Goal: Information Seeking & Learning: Learn about a topic

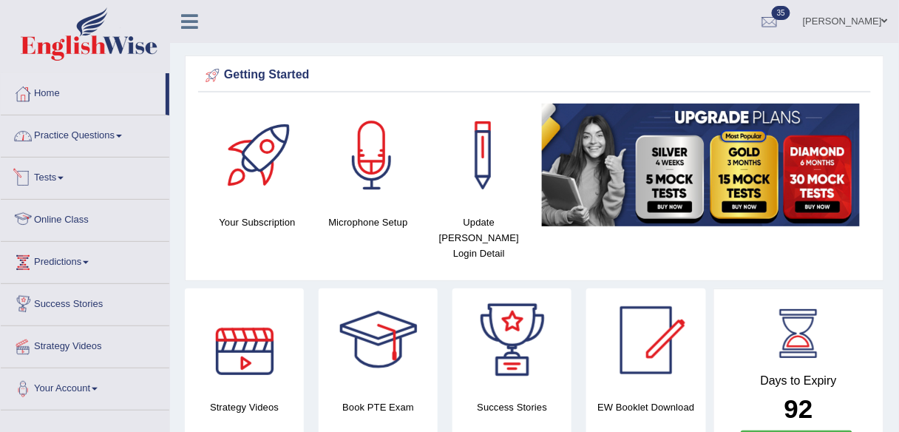
drag, startPoint x: 114, startPoint y: 142, endPoint x: 121, endPoint y: 154, distance: 13.6
click at [114, 142] on link "Practice Questions" at bounding box center [85, 133] width 169 height 37
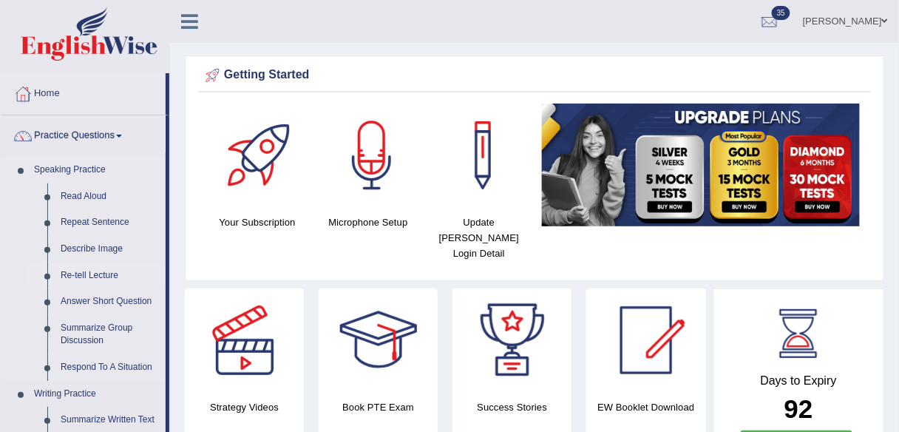
scroll to position [59, 0]
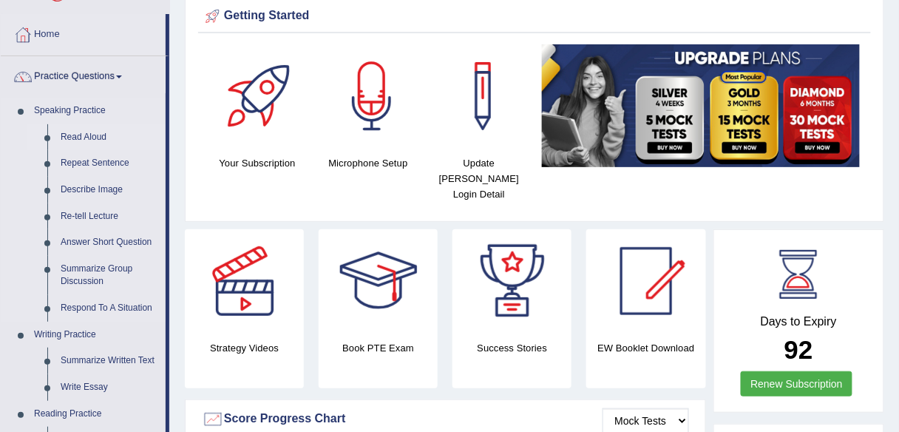
click at [76, 137] on link "Read Aloud" at bounding box center [110, 137] width 112 height 27
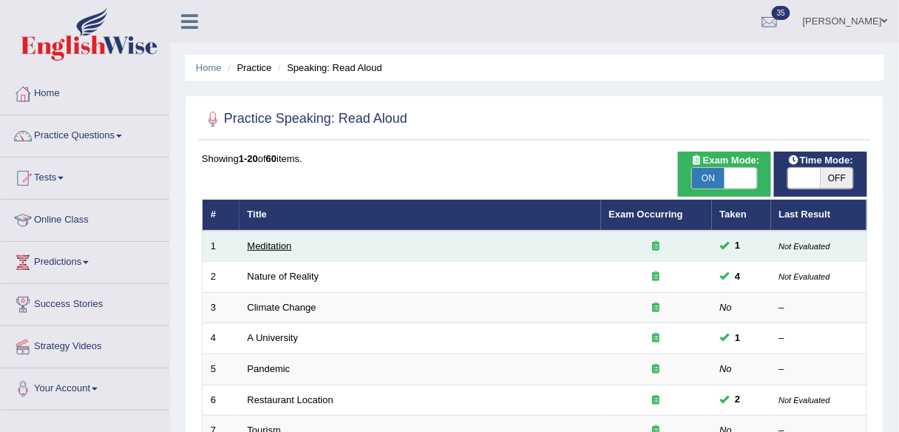
click at [280, 246] on link "Meditation" at bounding box center [270, 245] width 44 height 11
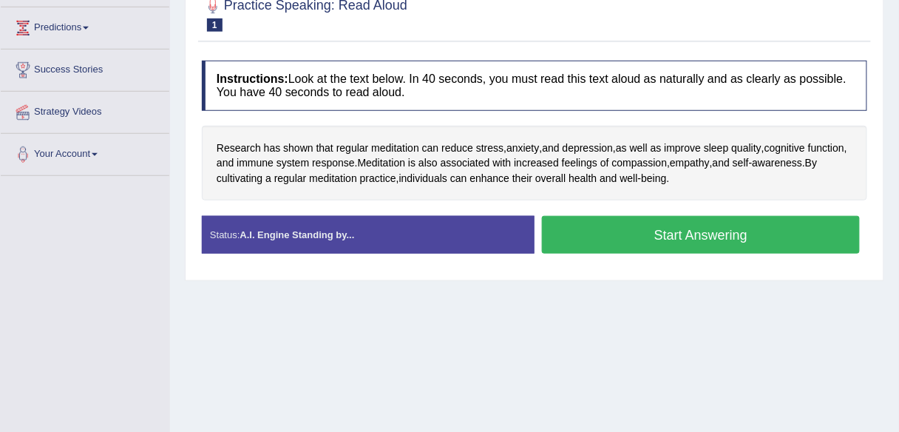
scroll to position [237, 0]
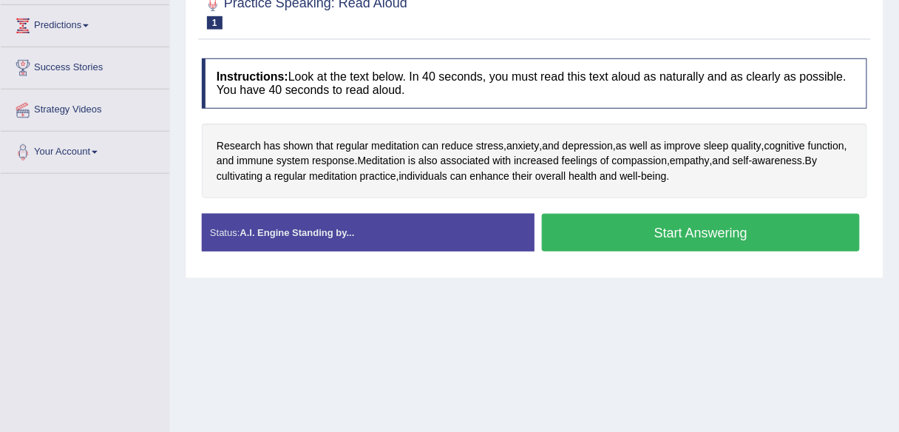
click at [661, 251] on button "Start Answering" at bounding box center [701, 233] width 318 height 38
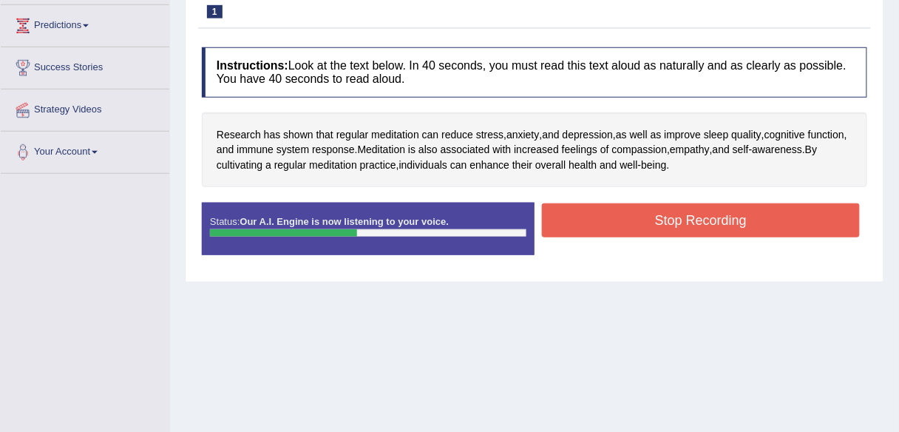
click at [641, 220] on button "Stop Recording" at bounding box center [701, 220] width 318 height 34
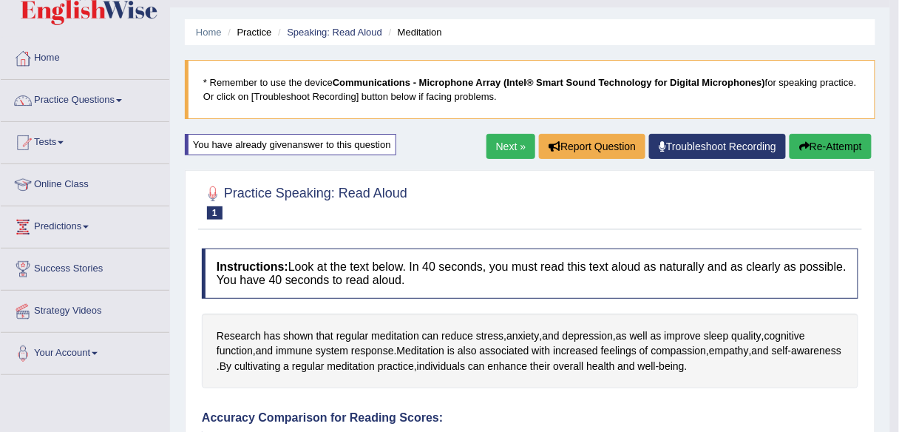
scroll to position [0, 0]
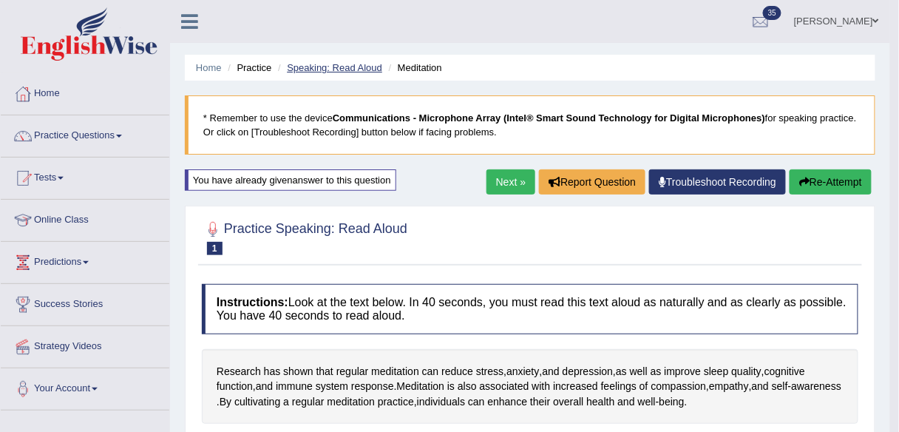
click at [354, 68] on link "Speaking: Read Aloud" at bounding box center [334, 67] width 95 height 11
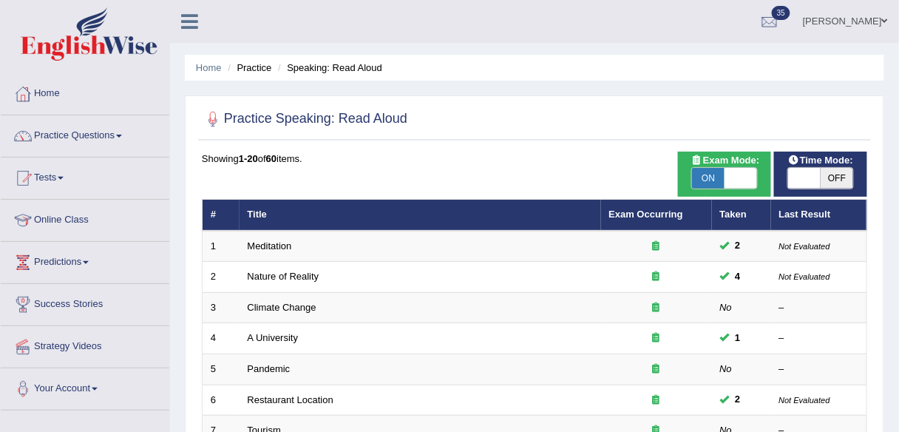
click at [834, 181] on span "OFF" at bounding box center [837, 178] width 33 height 21
checkbox input "true"
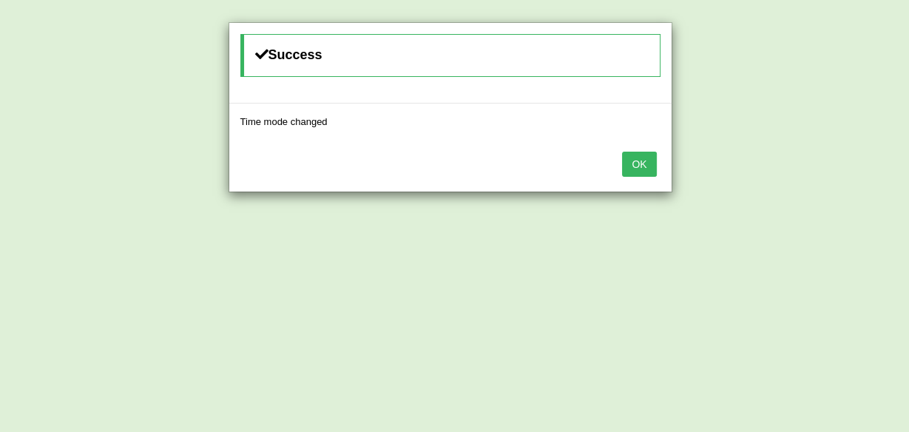
drag, startPoint x: 636, startPoint y: 163, endPoint x: 612, endPoint y: 168, distance: 24.2
click at [636, 163] on button "OK" at bounding box center [639, 164] width 34 height 25
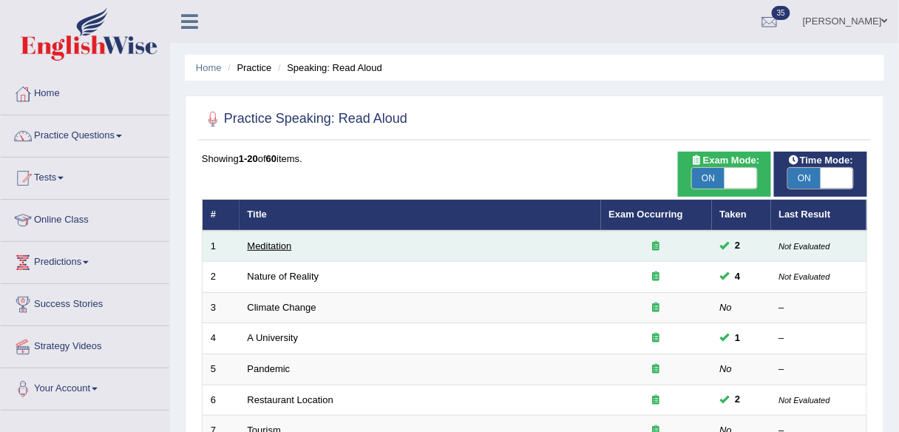
click at [271, 246] on link "Meditation" at bounding box center [270, 245] width 44 height 11
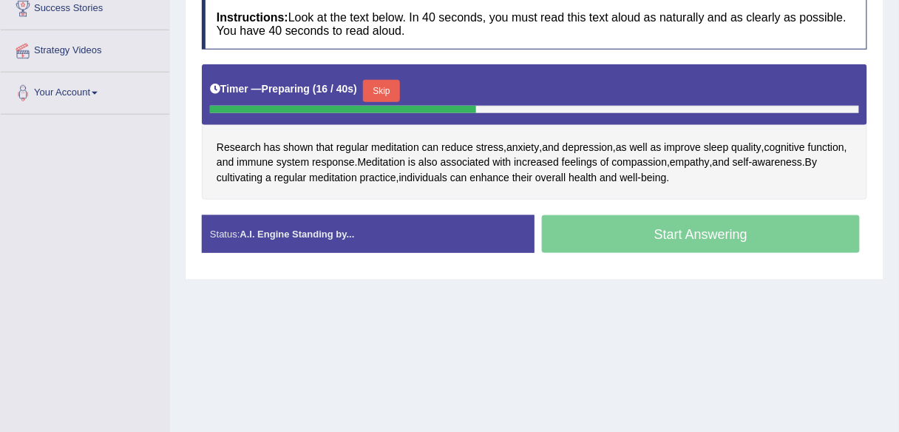
click at [381, 102] on button "Skip" at bounding box center [381, 91] width 37 height 22
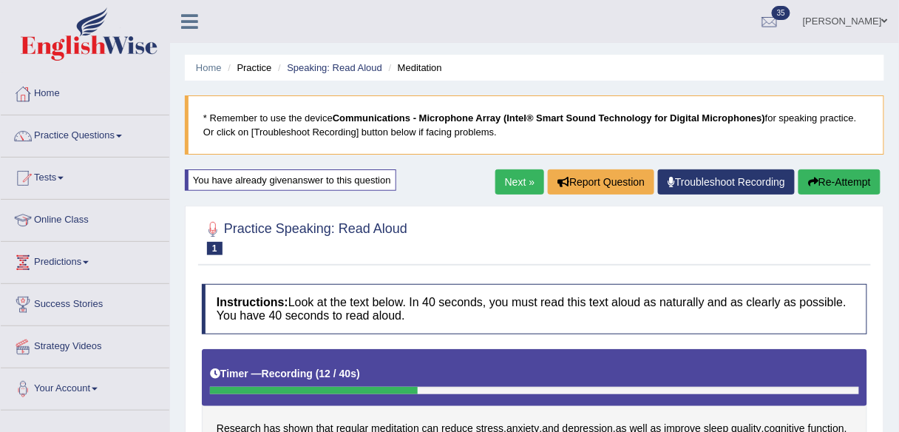
click at [831, 183] on button "Re-Attempt" at bounding box center [840, 181] width 82 height 25
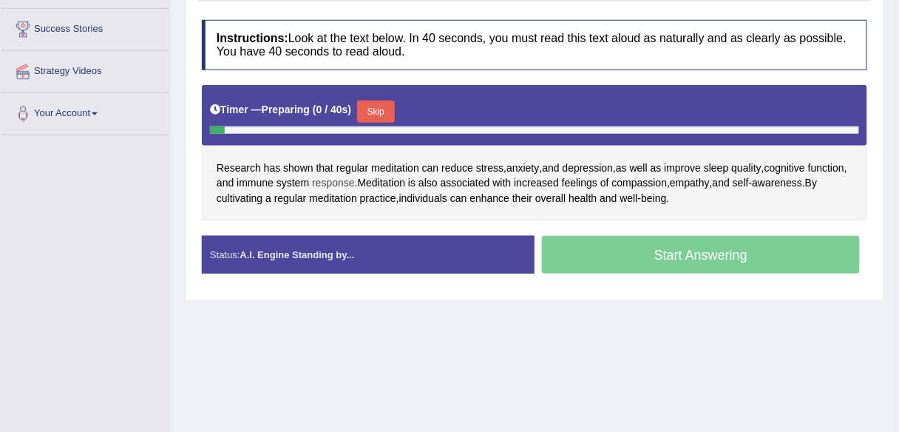
scroll to position [296, 0]
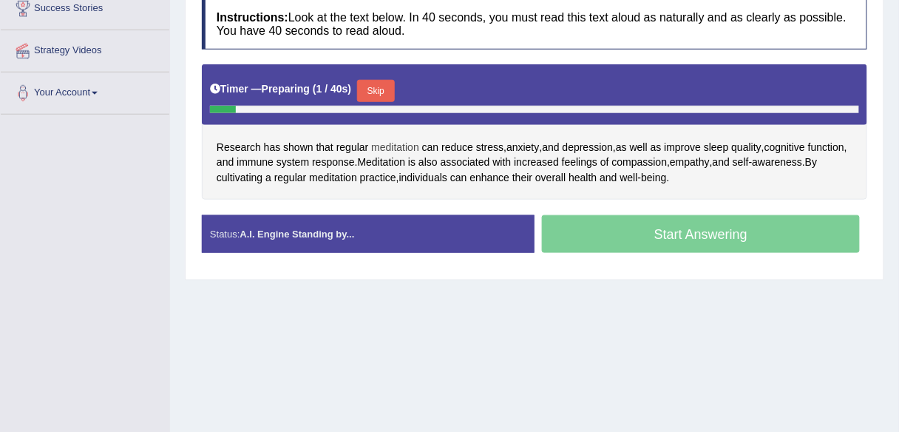
drag, startPoint x: 386, startPoint y: 116, endPoint x: 382, endPoint y: 123, distance: 8.0
click at [386, 102] on button "Skip" at bounding box center [375, 91] width 37 height 22
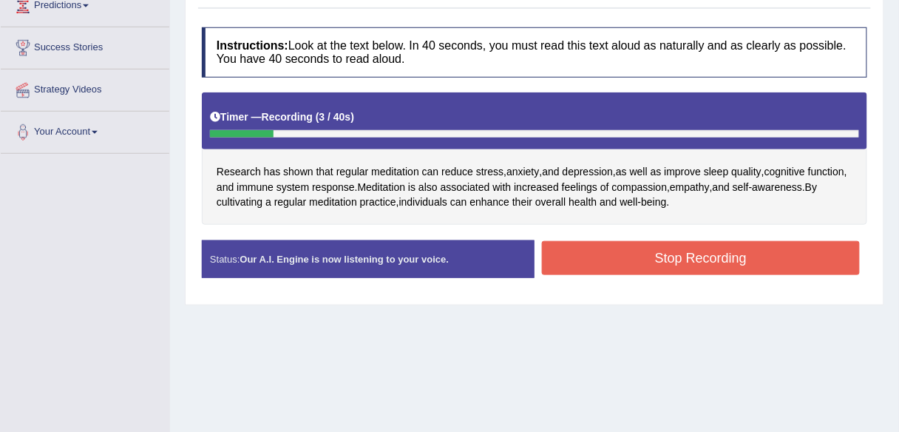
scroll to position [237, 0]
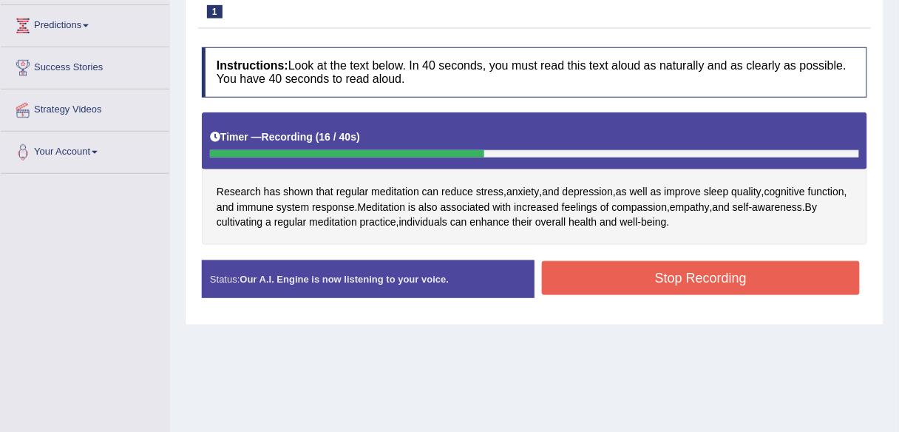
click at [660, 280] on button "Stop Recording" at bounding box center [701, 278] width 318 height 34
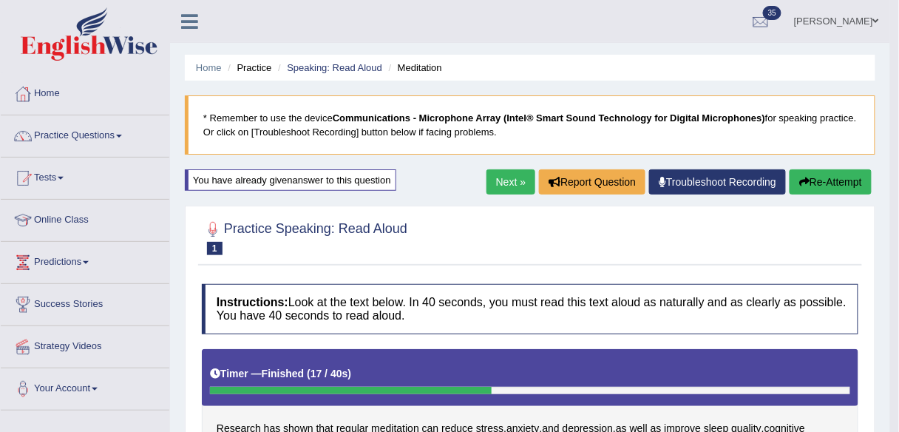
scroll to position [0, 0]
click at [499, 186] on link "Next »" at bounding box center [511, 181] width 49 height 25
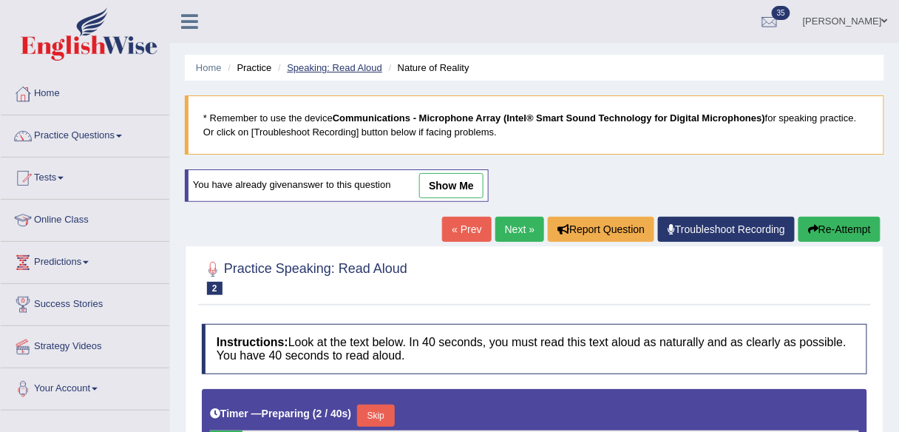
click at [337, 68] on link "Speaking: Read Aloud" at bounding box center [334, 67] width 95 height 11
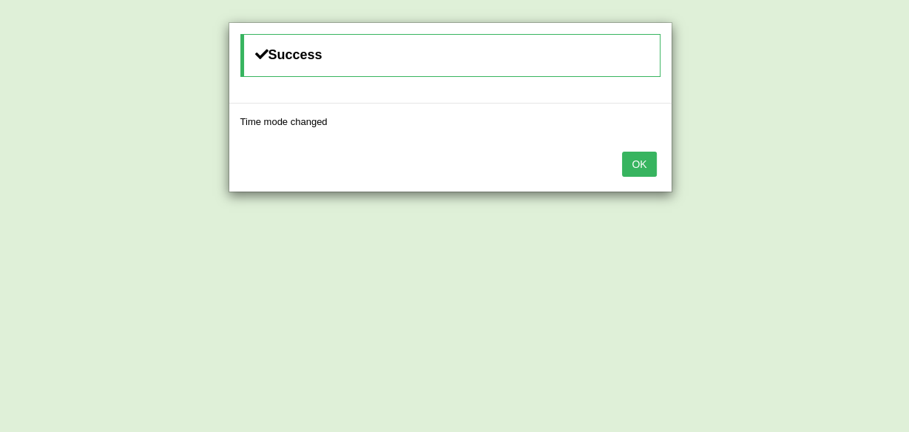
click at [638, 161] on button "OK" at bounding box center [639, 164] width 34 height 25
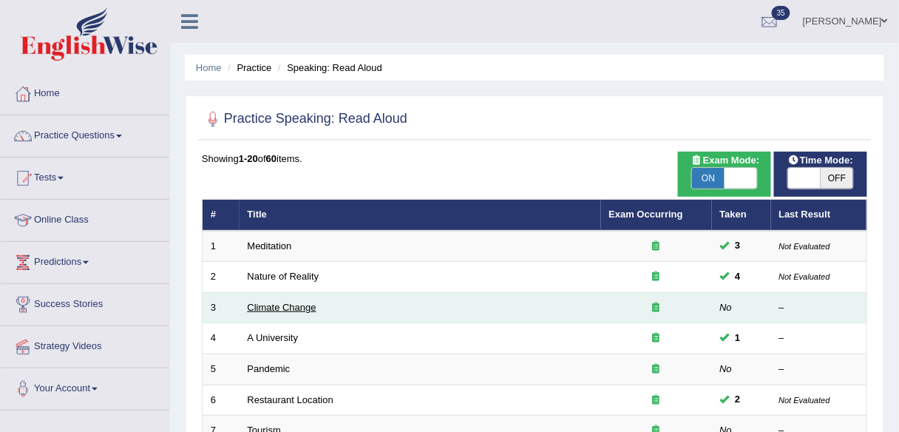
click at [294, 305] on link "Climate Change" at bounding box center [282, 307] width 69 height 11
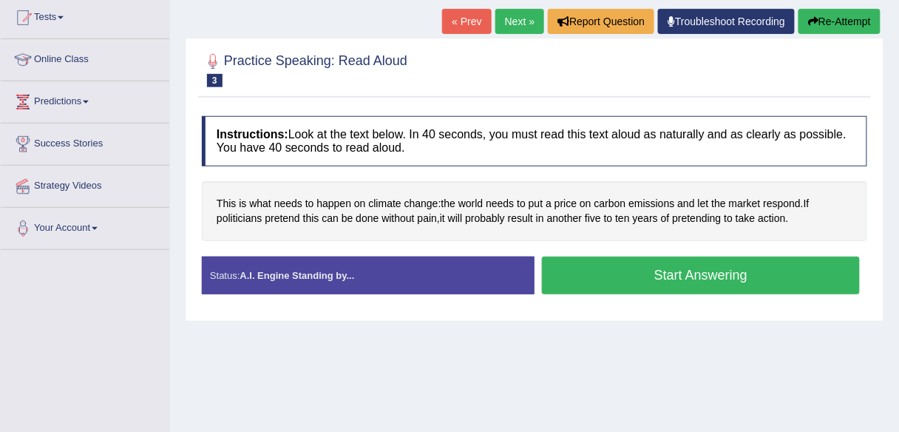
scroll to position [159, 0]
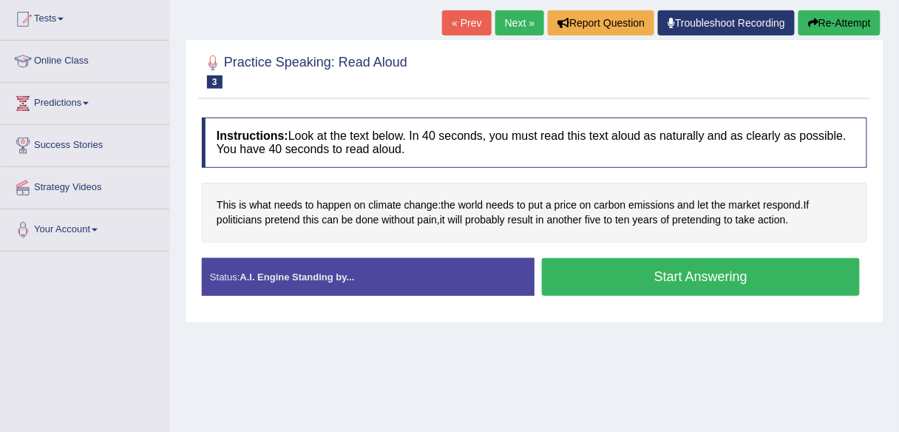
click at [514, 21] on link "Next »" at bounding box center [520, 22] width 49 height 25
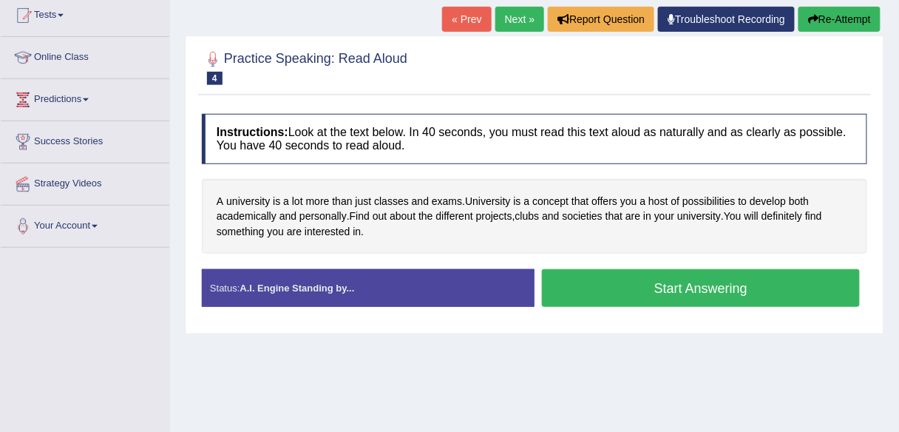
click at [522, 16] on link "Next »" at bounding box center [520, 19] width 49 height 25
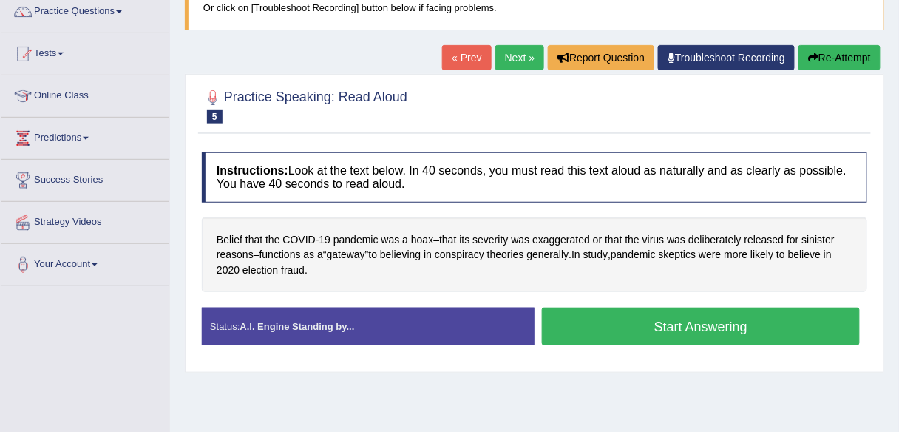
scroll to position [124, 0]
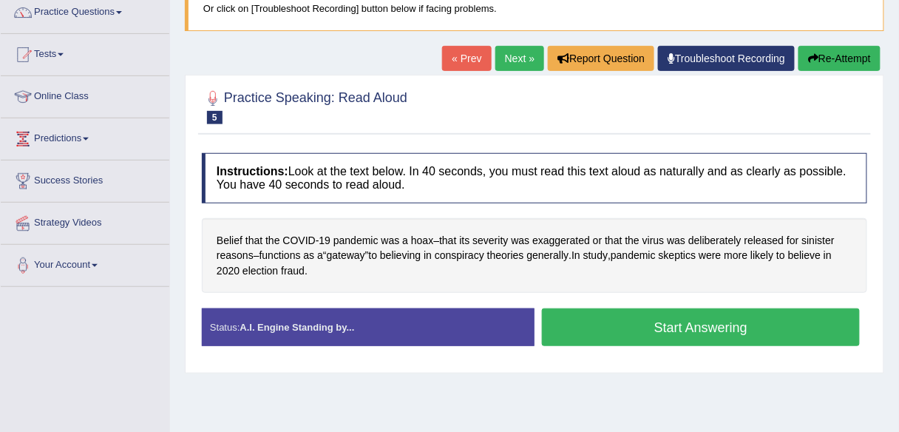
click at [524, 53] on link "Next »" at bounding box center [520, 58] width 49 height 25
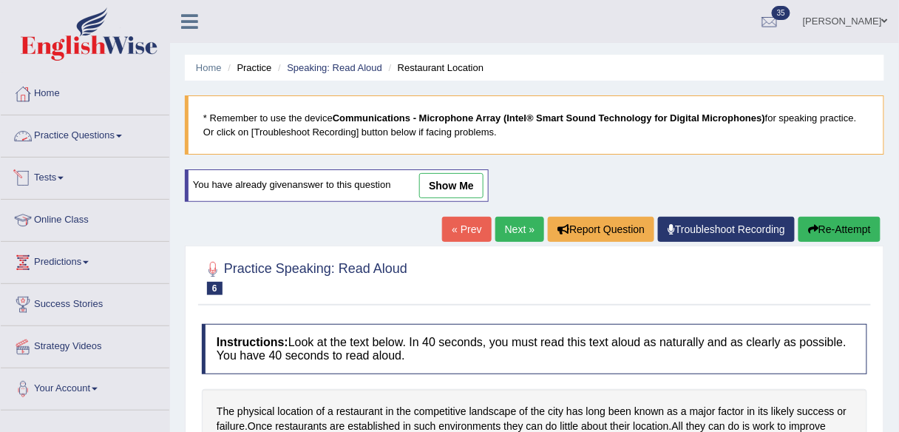
click at [123, 142] on link "Practice Questions" at bounding box center [85, 133] width 169 height 37
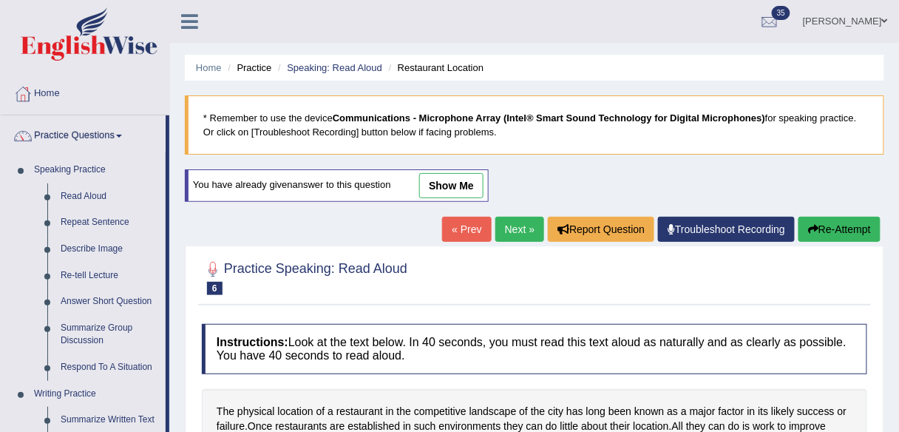
scroll to position [92, 0]
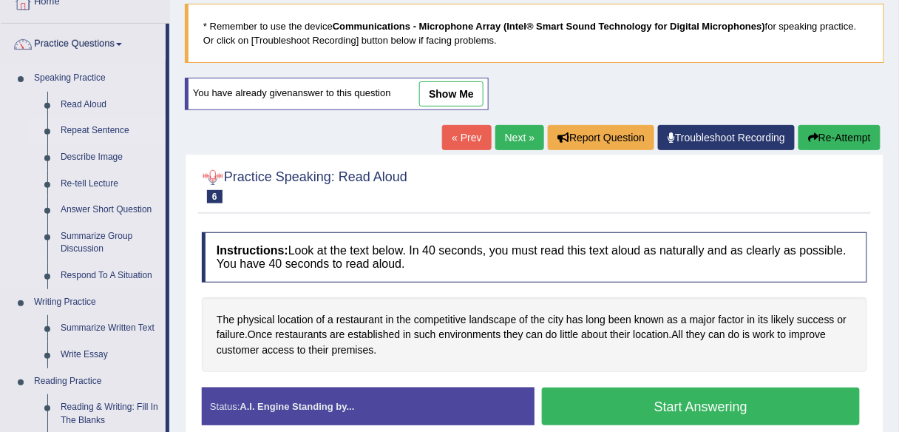
click at [127, 129] on link "Repeat Sentence" at bounding box center [110, 131] width 112 height 27
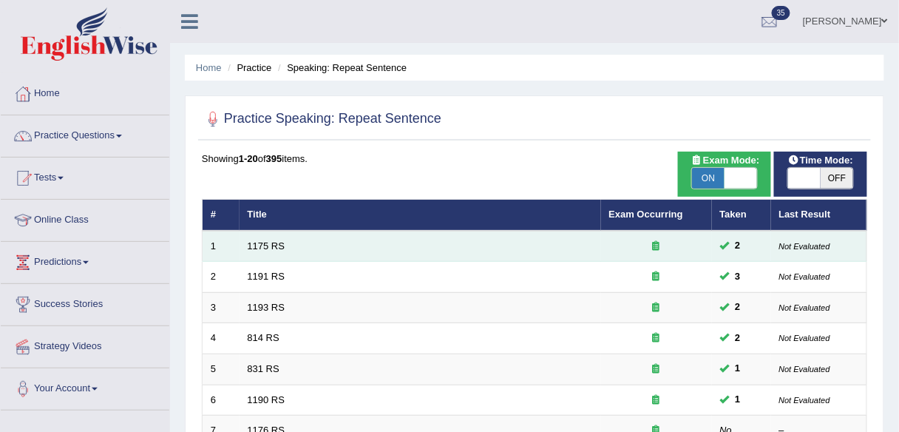
click at [243, 245] on td "1175 RS" at bounding box center [421, 246] width 362 height 31
click at [254, 245] on link "1175 RS" at bounding box center [267, 245] width 38 height 11
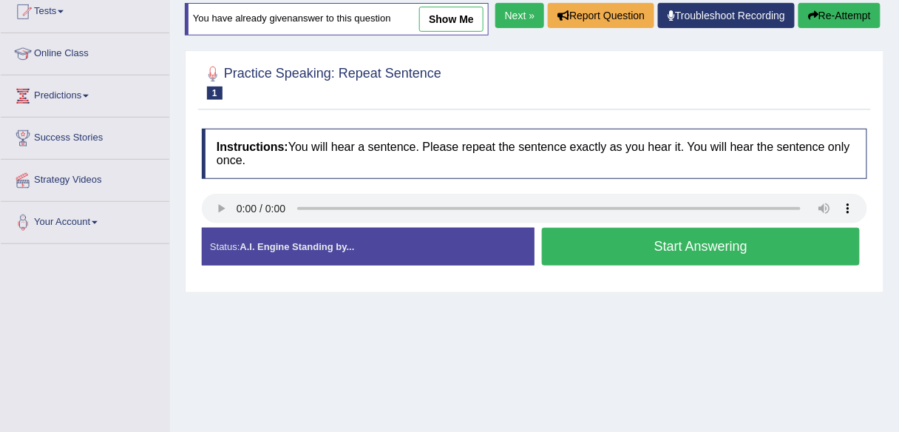
scroll to position [178, 0]
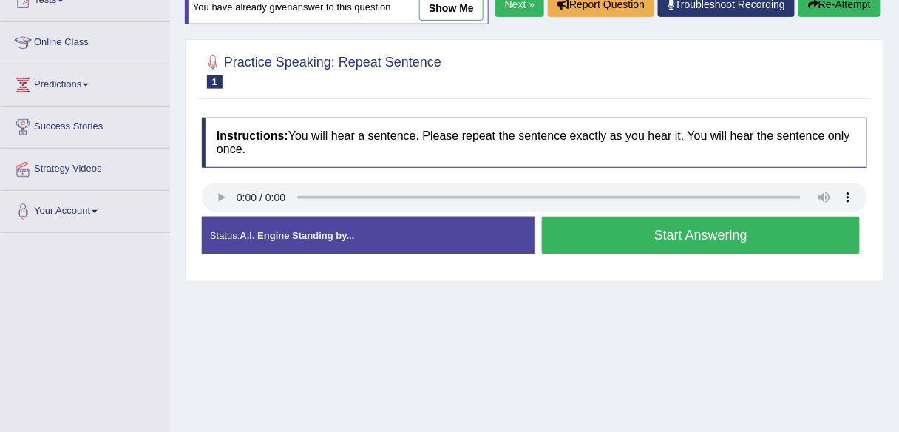
click at [601, 254] on button "Start Answering" at bounding box center [701, 236] width 318 height 38
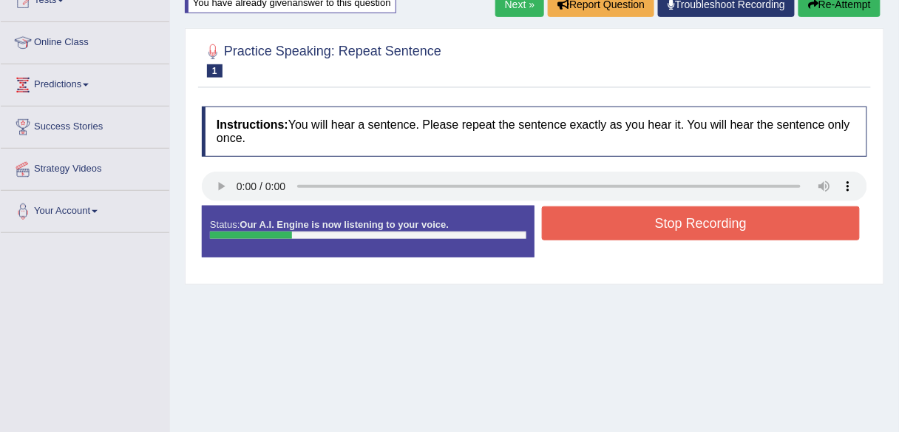
click at [594, 223] on button "Stop Recording" at bounding box center [701, 223] width 318 height 34
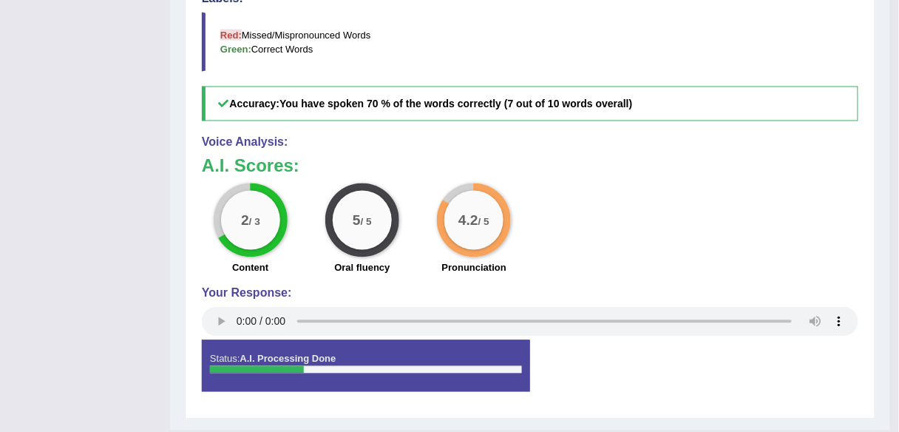
scroll to position [592, 0]
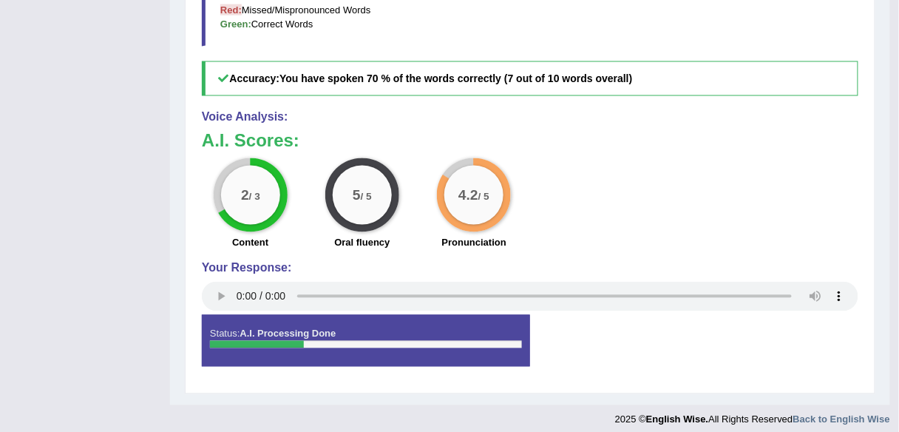
click at [787, 150] on div "A.I. Scores: 2 / 3 Content 5 / 5 Oral fluency 4.2 / 5 Pronunciation" at bounding box center [530, 193] width 657 height 123
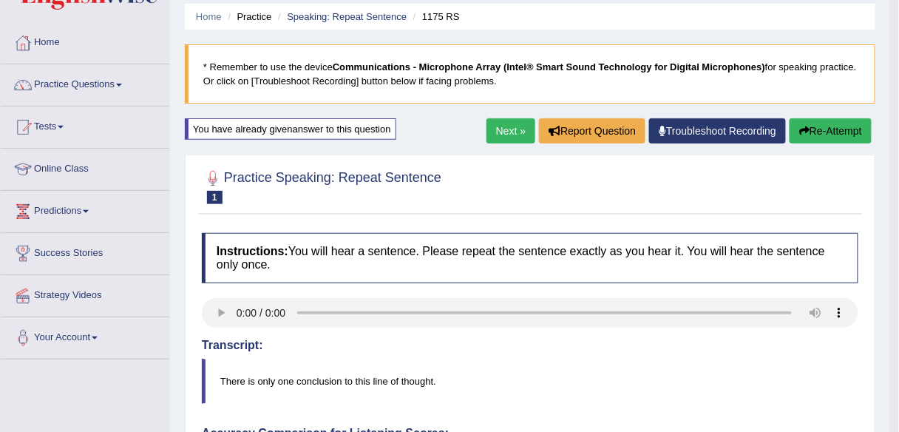
scroll to position [0, 0]
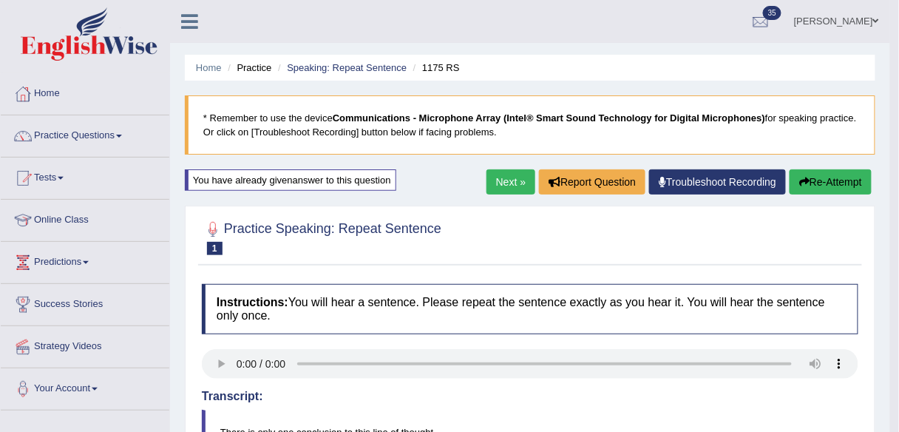
click at [501, 182] on link "Next »" at bounding box center [511, 181] width 49 height 25
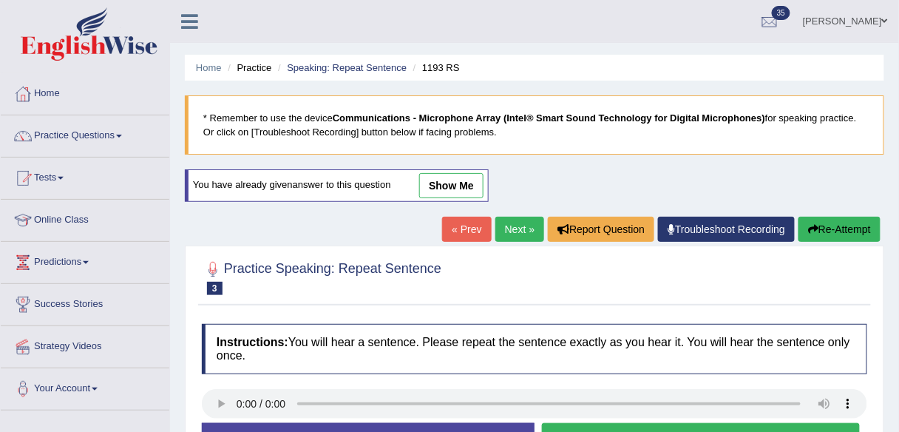
click at [507, 230] on link "Next »" at bounding box center [520, 229] width 49 height 25
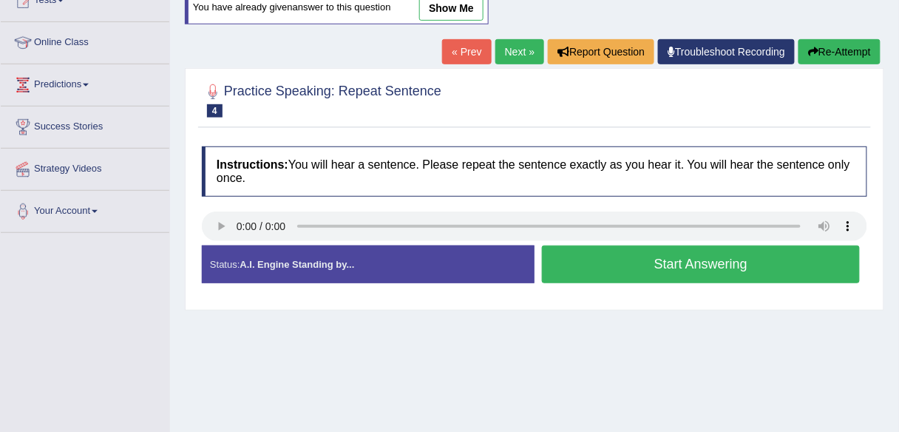
click at [573, 273] on button "Start Answering" at bounding box center [701, 265] width 318 height 38
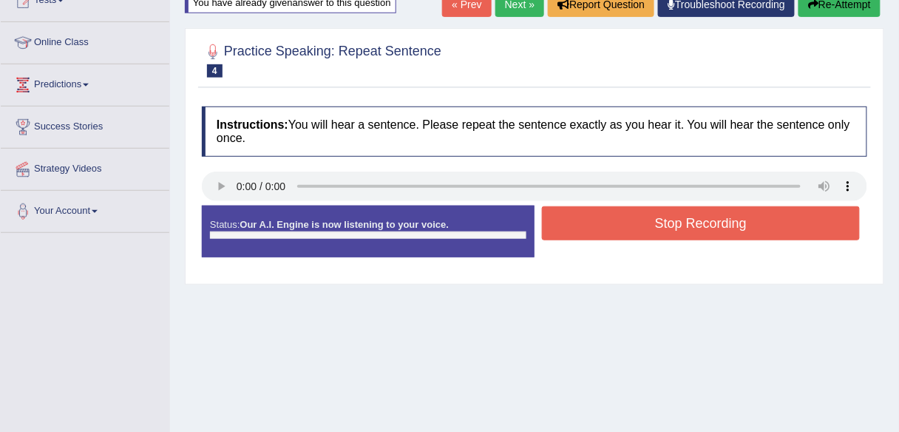
click at [570, 236] on button "Stop Recording" at bounding box center [701, 223] width 318 height 34
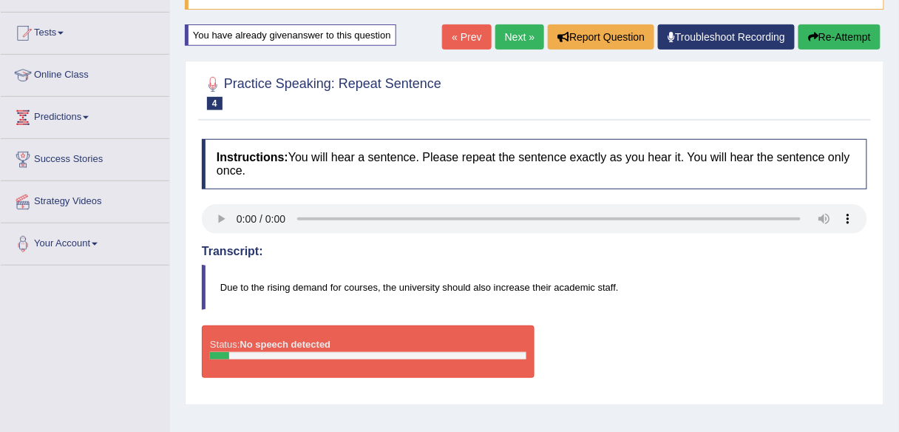
scroll to position [118, 0]
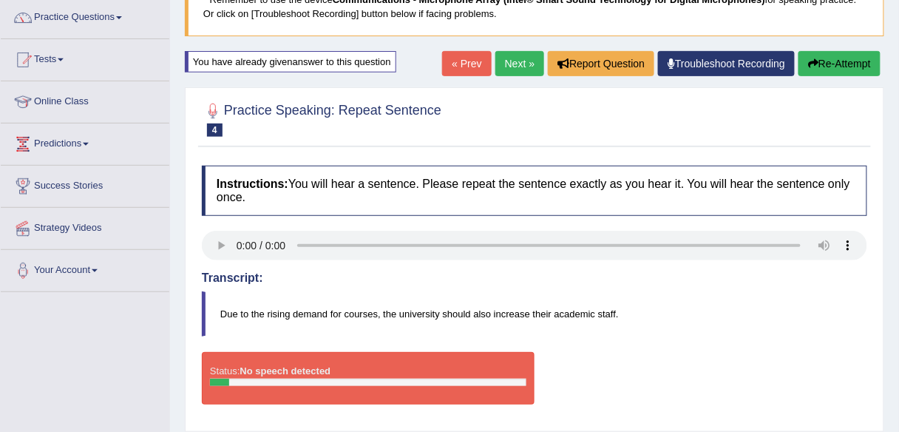
click at [526, 63] on link "Next »" at bounding box center [520, 63] width 49 height 25
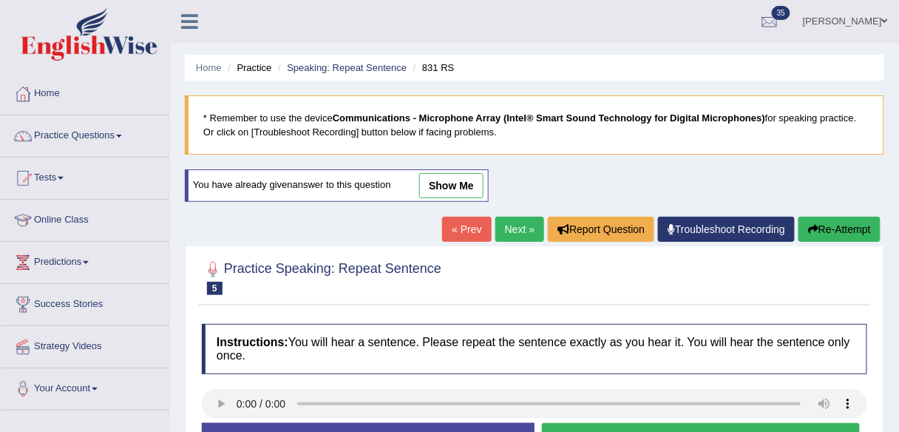
click at [513, 233] on link "Next »" at bounding box center [520, 229] width 49 height 25
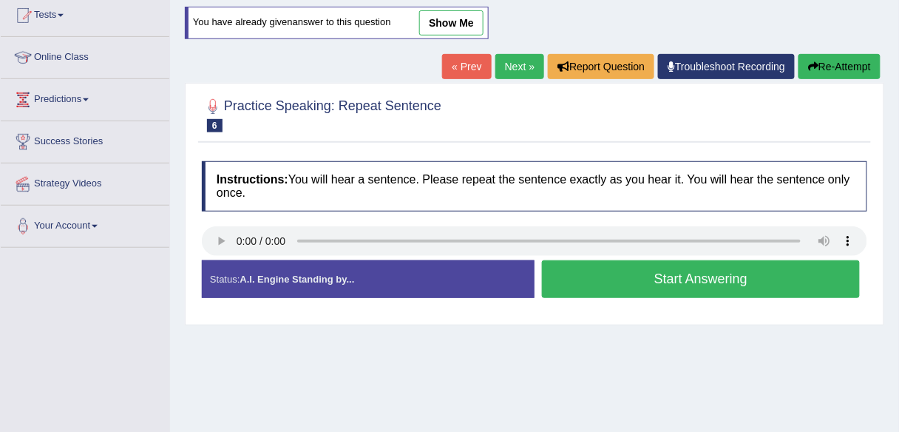
scroll to position [178, 0]
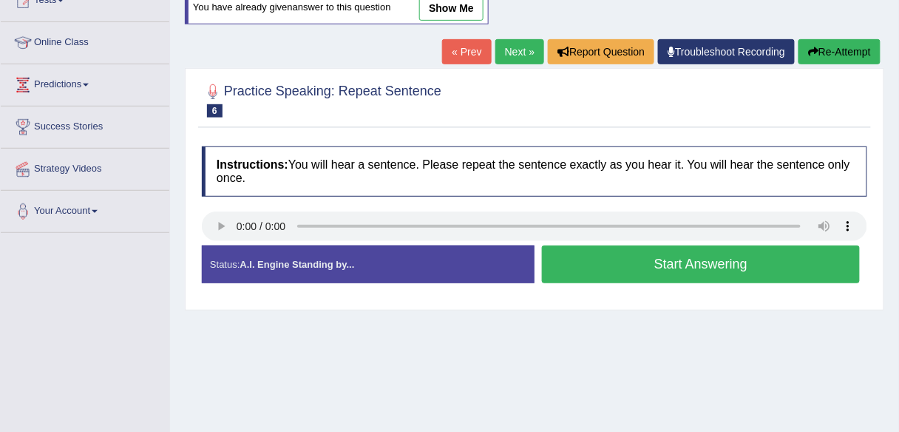
click at [633, 277] on button "Start Answering" at bounding box center [701, 265] width 318 height 38
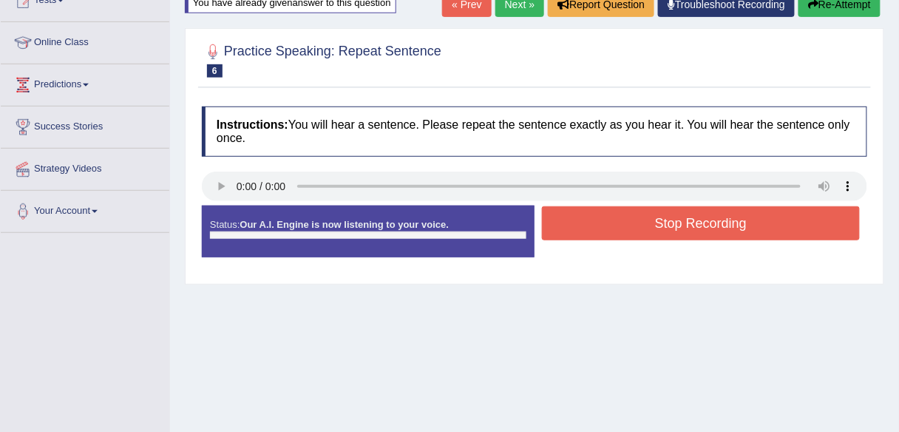
click at [619, 222] on button "Stop Recording" at bounding box center [701, 223] width 318 height 34
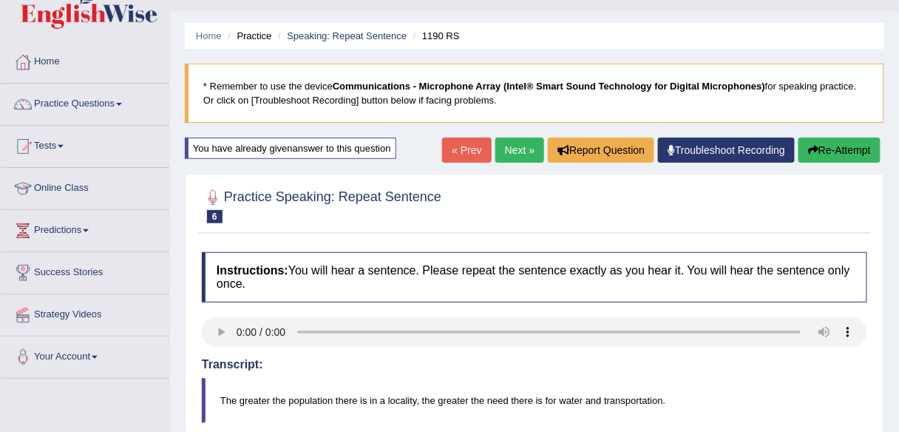
scroll to position [0, 0]
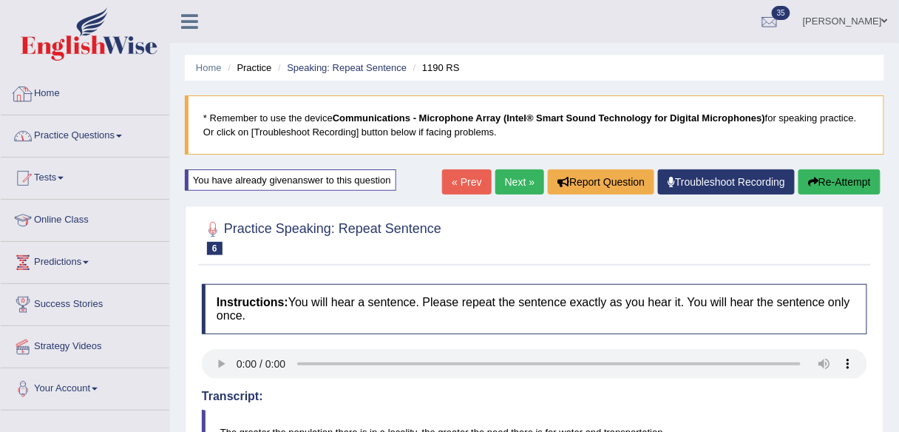
click at [61, 129] on link "Practice Questions" at bounding box center [85, 133] width 169 height 37
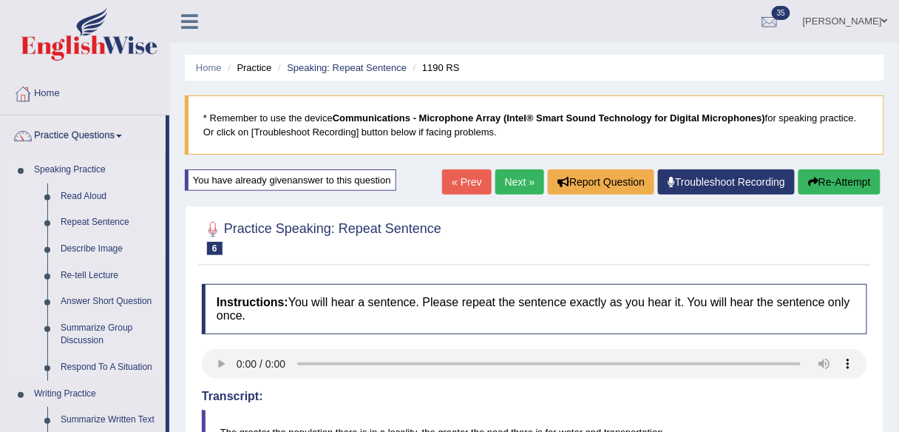
click at [101, 249] on link "Describe Image" at bounding box center [110, 249] width 112 height 27
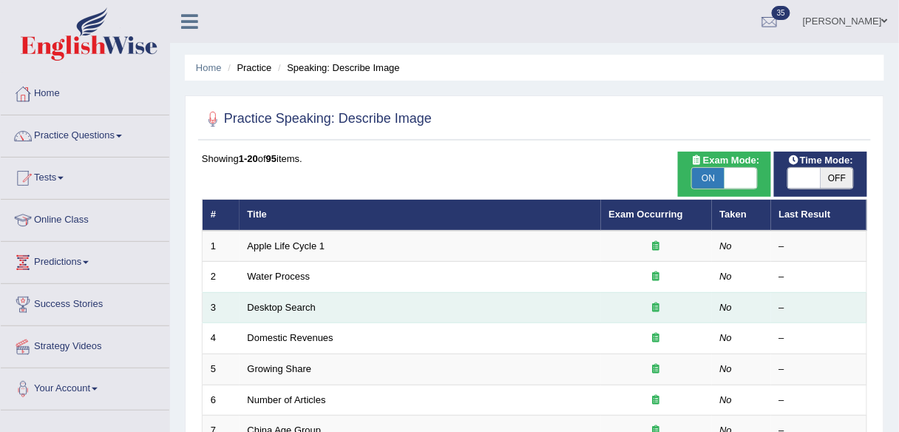
click at [282, 312] on td "Desktop Search" at bounding box center [421, 307] width 362 height 31
click at [283, 309] on link "Desktop Search" at bounding box center [282, 307] width 69 height 11
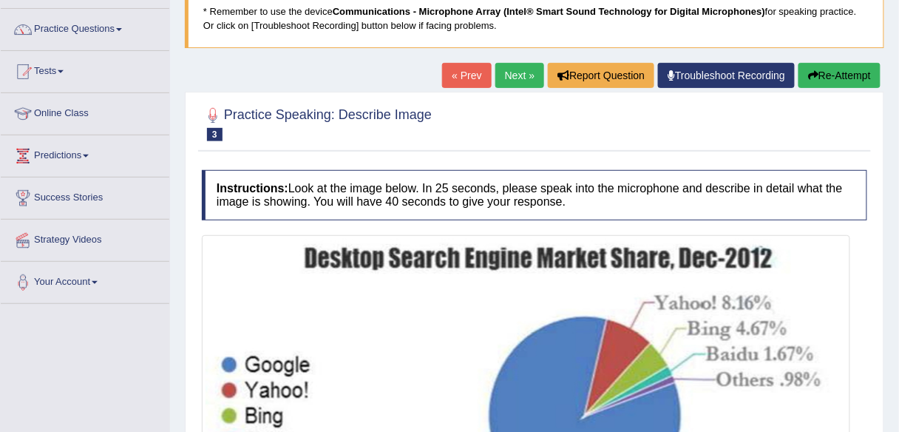
scroll to position [101, 0]
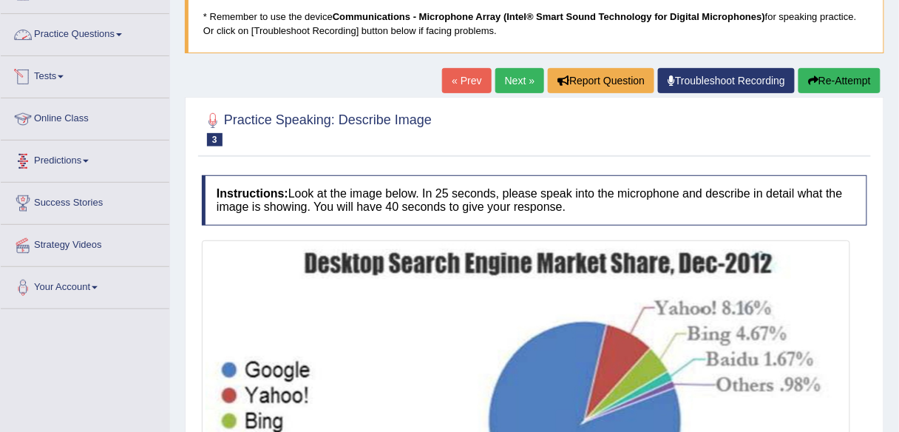
click at [106, 27] on link "Practice Questions" at bounding box center [85, 32] width 169 height 37
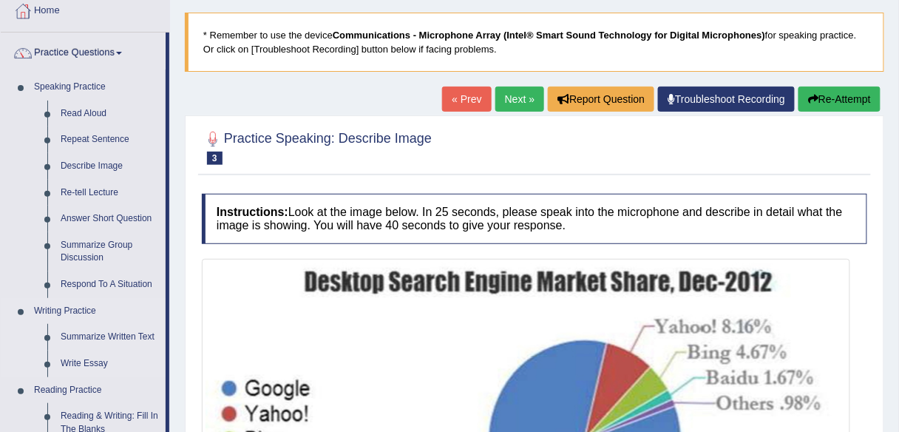
scroll to position [79, 0]
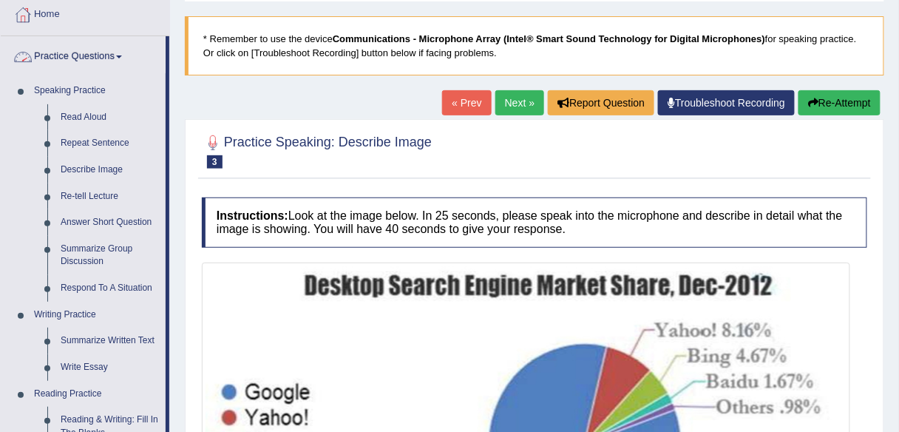
click at [98, 62] on link "Practice Questions" at bounding box center [83, 54] width 165 height 37
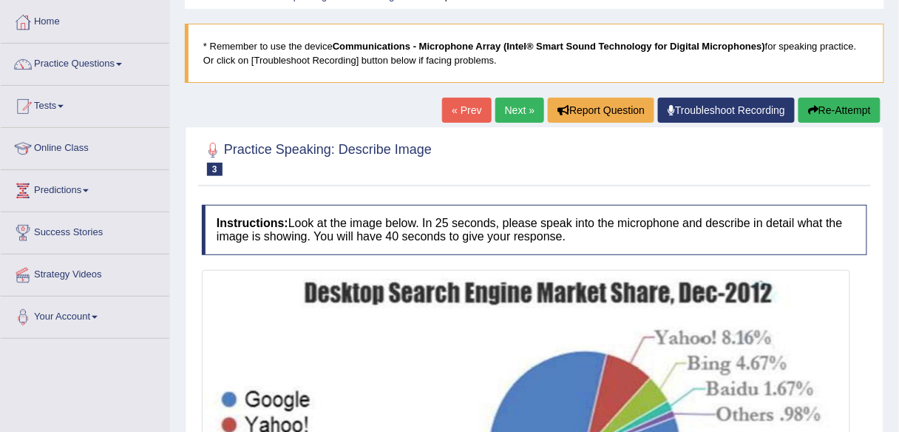
scroll to position [17, 0]
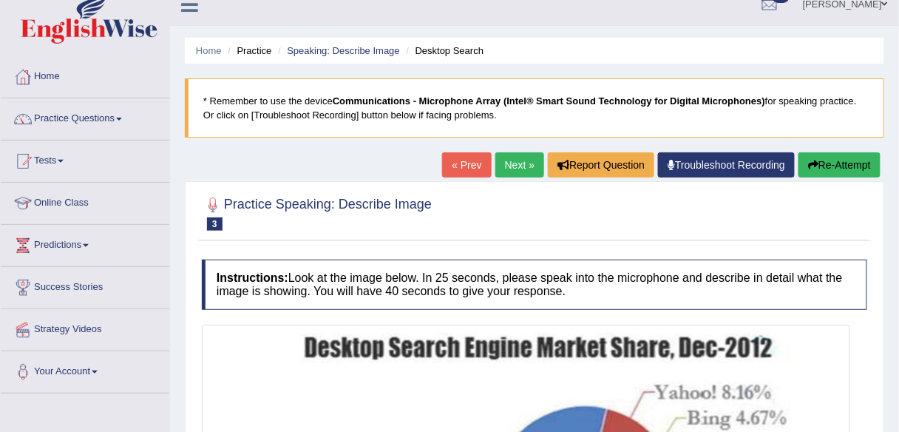
click at [524, 169] on link "Next »" at bounding box center [520, 164] width 49 height 25
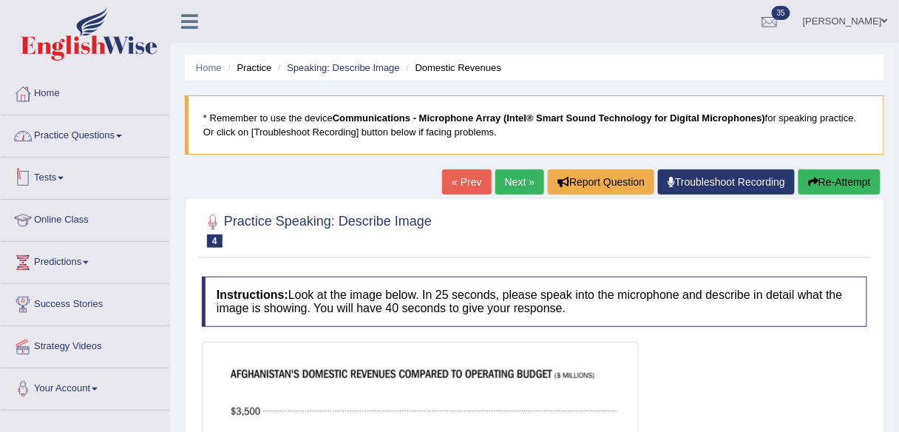
click at [109, 133] on link "Practice Questions" at bounding box center [85, 133] width 169 height 37
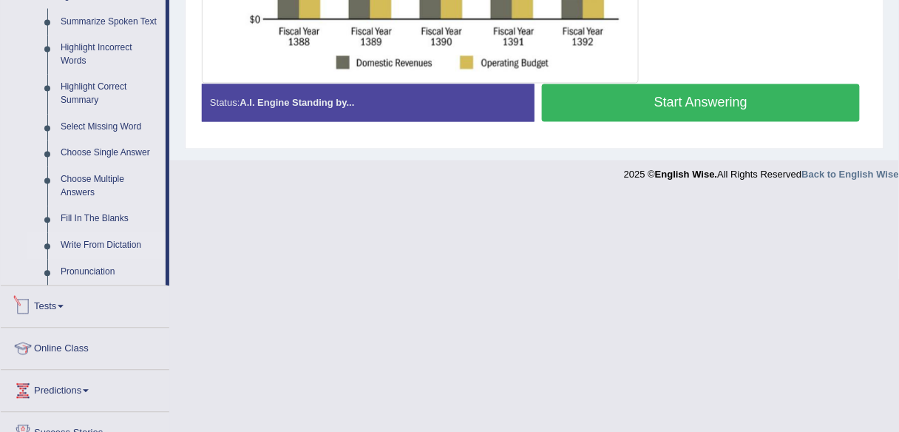
scroll to position [649, 0]
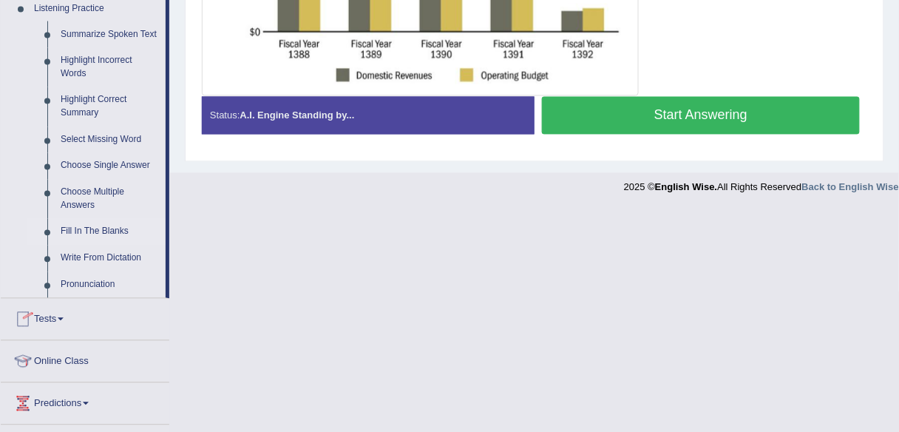
drag, startPoint x: 105, startPoint y: 233, endPoint x: 118, endPoint y: 232, distance: 13.4
click at [106, 233] on link "Fill In The Blanks" at bounding box center [110, 232] width 112 height 27
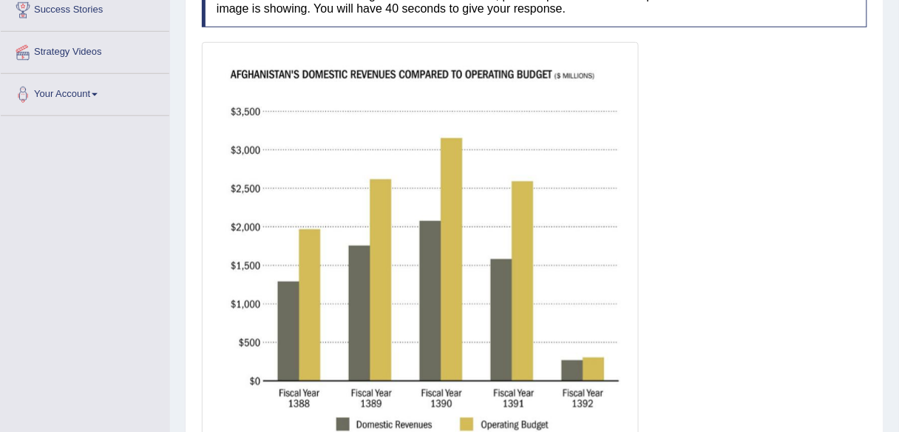
scroll to position [175, 0]
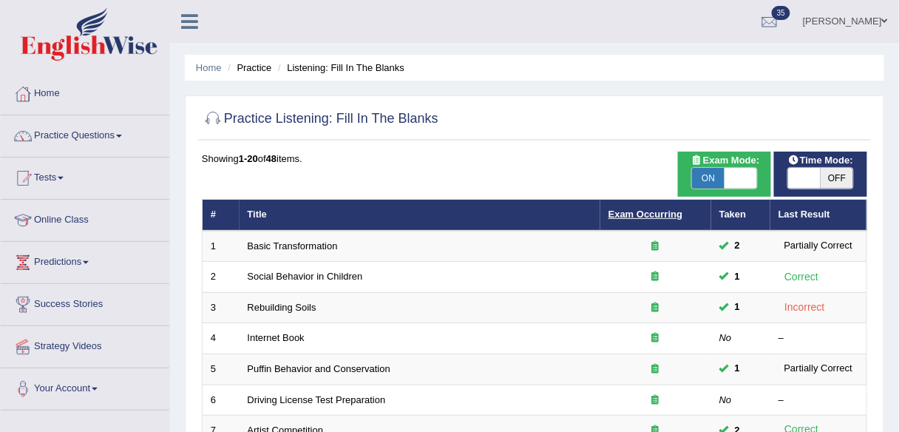
click at [666, 210] on link "Exam Occurring" at bounding box center [646, 214] width 74 height 11
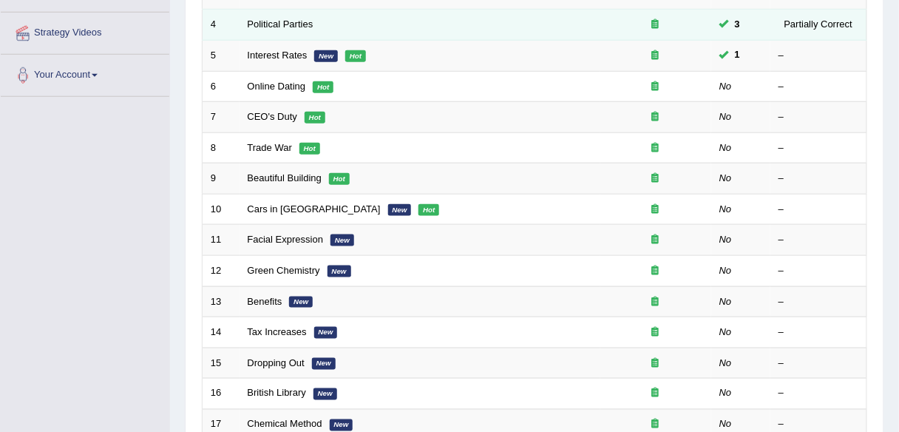
scroll to position [355, 0]
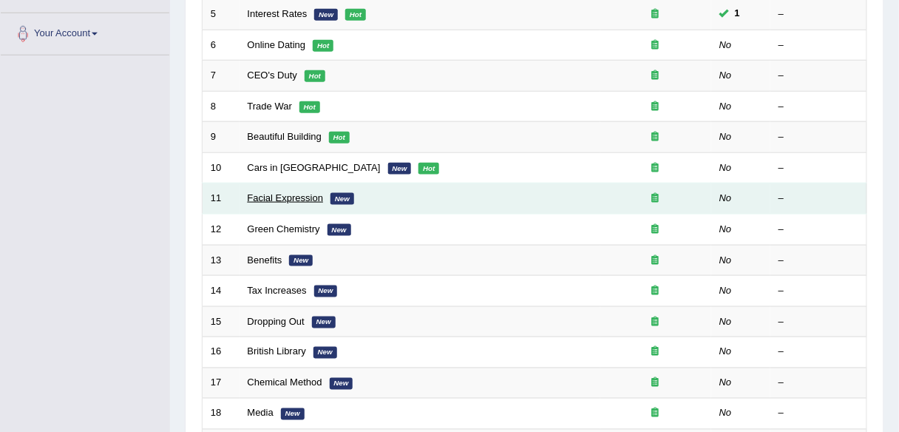
click at [291, 196] on link "Facial Expression" at bounding box center [286, 197] width 76 height 11
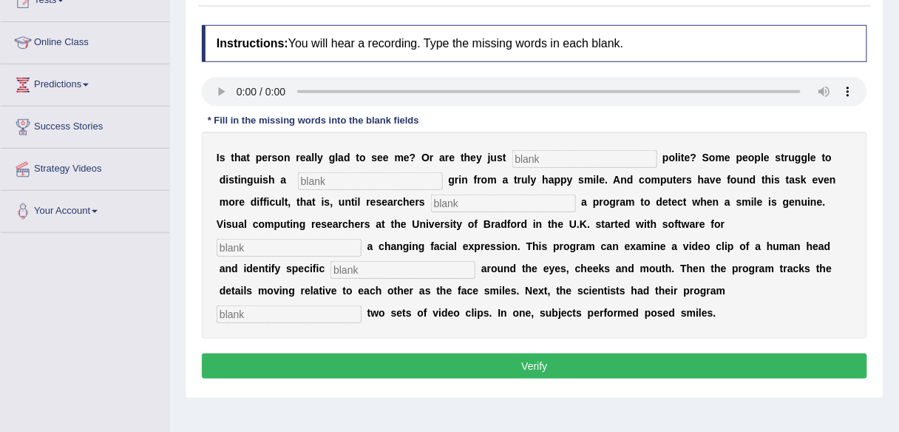
click at [570, 158] on input "text" at bounding box center [585, 159] width 145 height 18
click at [607, 158] on input "text" at bounding box center [585, 159] width 145 height 18
type input "being"
click at [364, 176] on input "text" at bounding box center [370, 181] width 145 height 18
type input "fake"
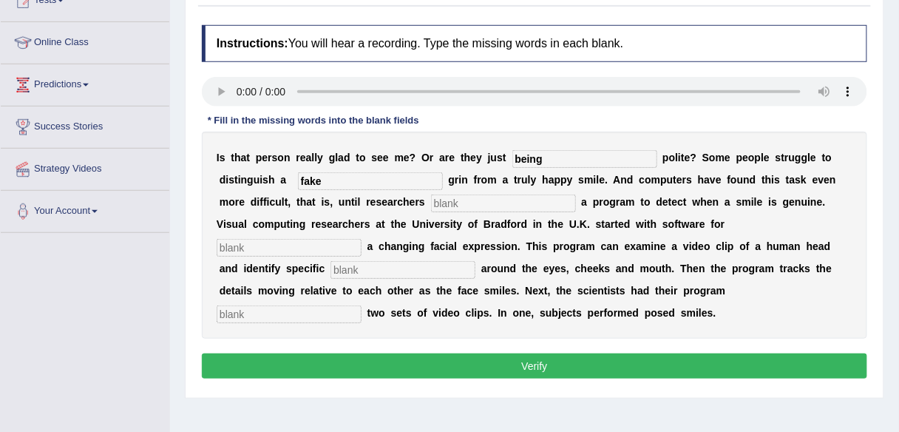
click at [526, 197] on input "text" at bounding box center [503, 204] width 145 height 18
type input "developed"
click at [286, 244] on input "text" at bounding box center [289, 248] width 145 height 18
type input "simulating"
click at [331, 274] on input "text" at bounding box center [403, 270] width 145 height 18
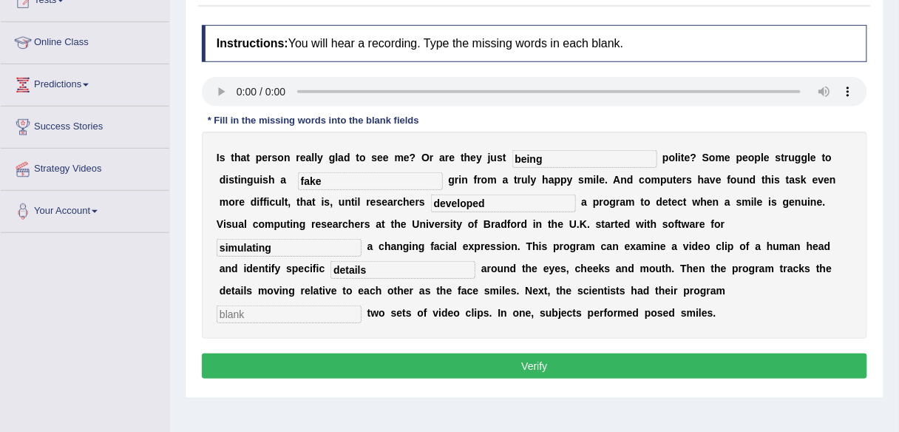
type input "details"
click at [362, 305] on input "text" at bounding box center [289, 314] width 145 height 18
type input "analyzing"
click at [699, 367] on button "Verify" at bounding box center [535, 366] width 666 height 25
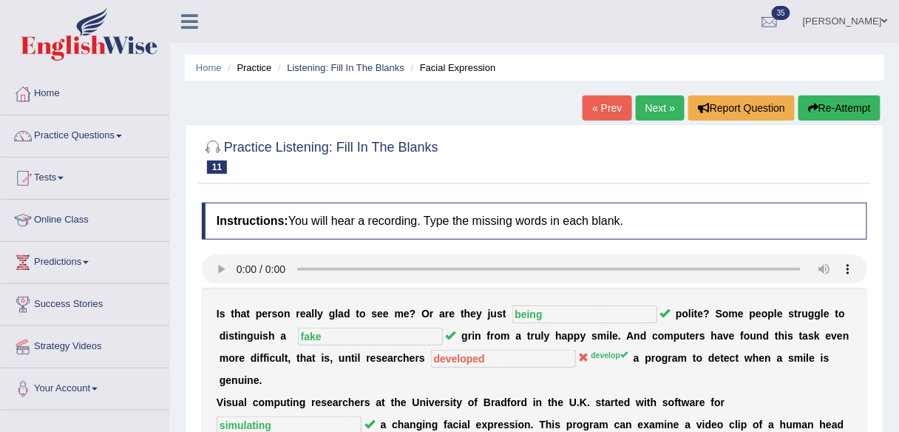
click at [646, 105] on link "Next »" at bounding box center [660, 107] width 49 height 25
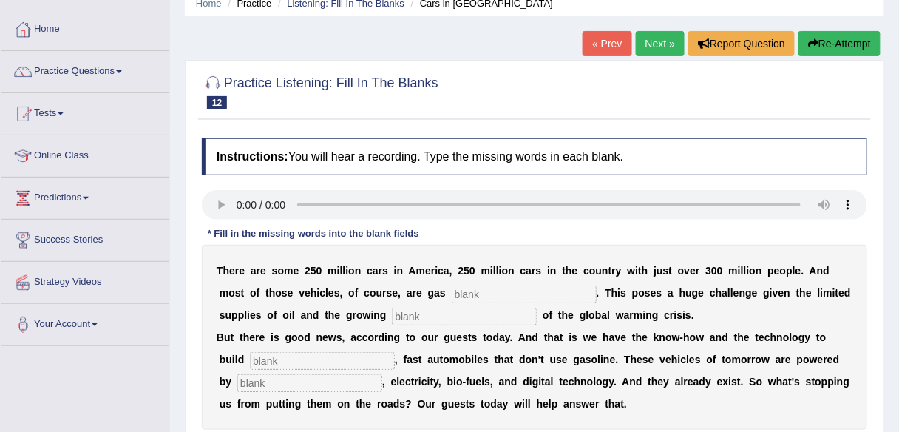
scroll to position [61, 0]
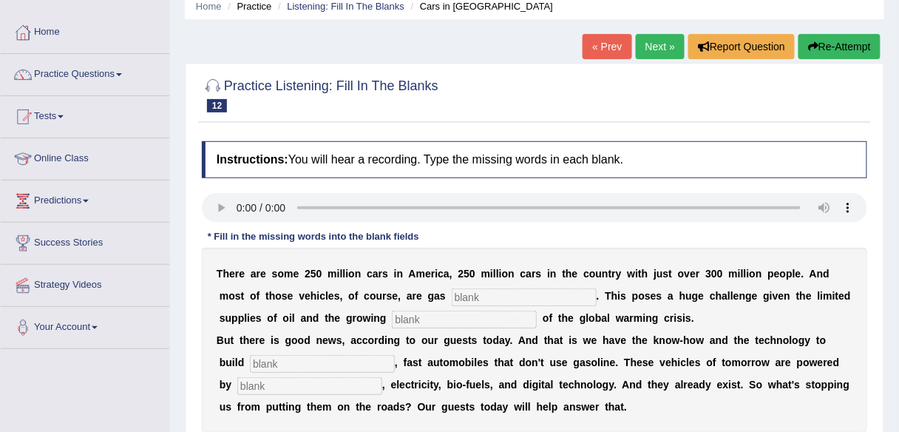
click at [646, 46] on link "Next »" at bounding box center [660, 46] width 49 height 25
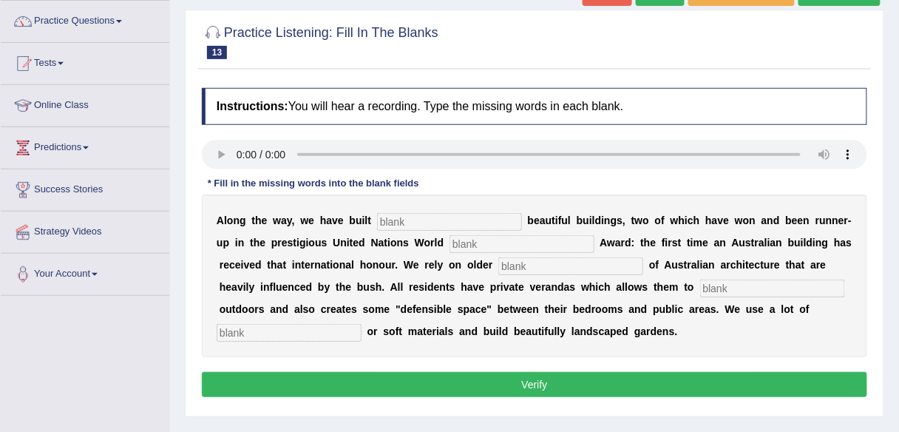
click at [364, 61] on div at bounding box center [535, 40] width 666 height 45
click at [405, 214] on input "text" at bounding box center [449, 222] width 145 height 18
click at [422, 59] on div at bounding box center [535, 40] width 666 height 45
click at [419, 216] on input "text" at bounding box center [449, 222] width 145 height 18
type input "unashamely"
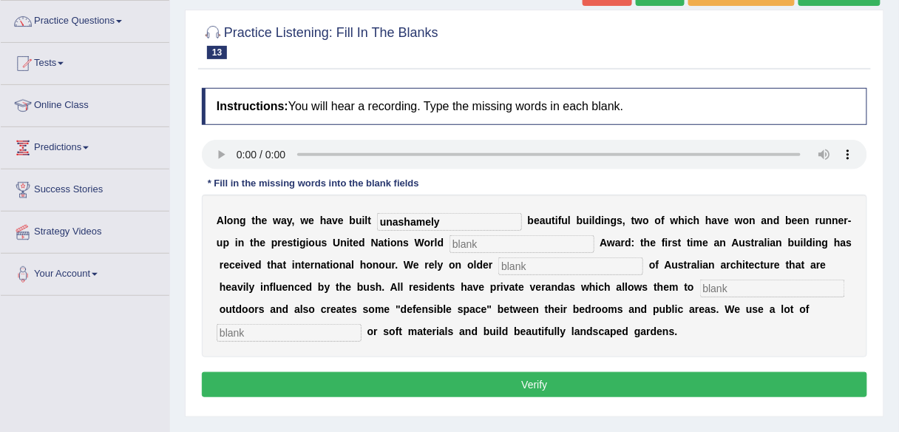
click at [465, 251] on div "A l o n g t h e w a y , w e h a v e b u i l t unashamely b e a u t i f u l b u …" at bounding box center [535, 276] width 666 height 163
click at [465, 247] on input "text" at bounding box center [522, 244] width 145 height 18
type input "habitat"
click at [514, 257] on input "text" at bounding box center [571, 266] width 145 height 18
type input "concepts"
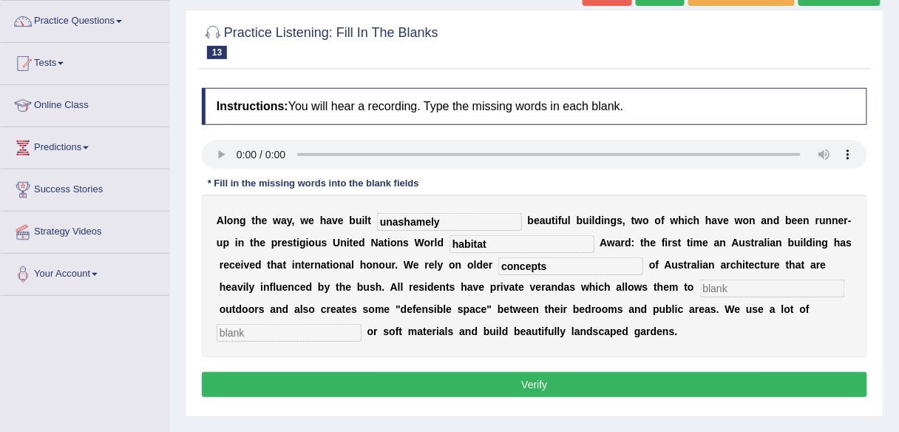
click at [812, 283] on input "text" at bounding box center [772, 289] width 145 height 18
type input "socialise"
click at [254, 337] on input "text" at bounding box center [289, 333] width 145 height 18
type input "natural"
click at [431, 221] on input "unashamely" at bounding box center [449, 222] width 145 height 18
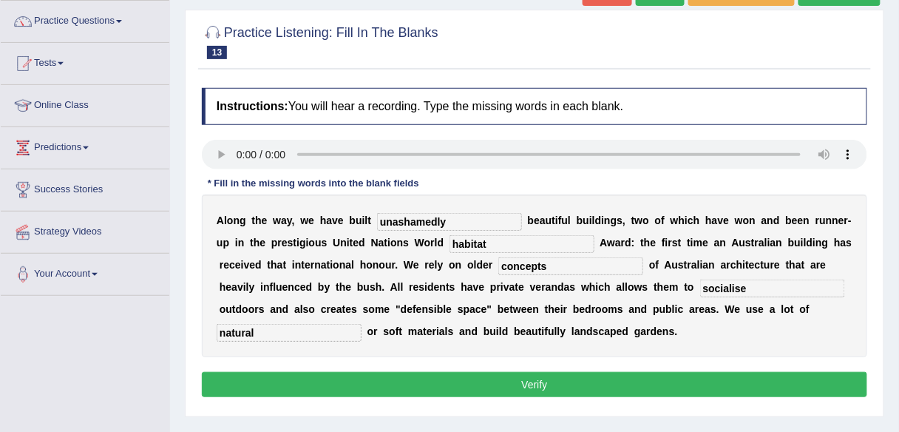
type input "unashamely"
click at [524, 377] on button "Verify" at bounding box center [535, 384] width 666 height 25
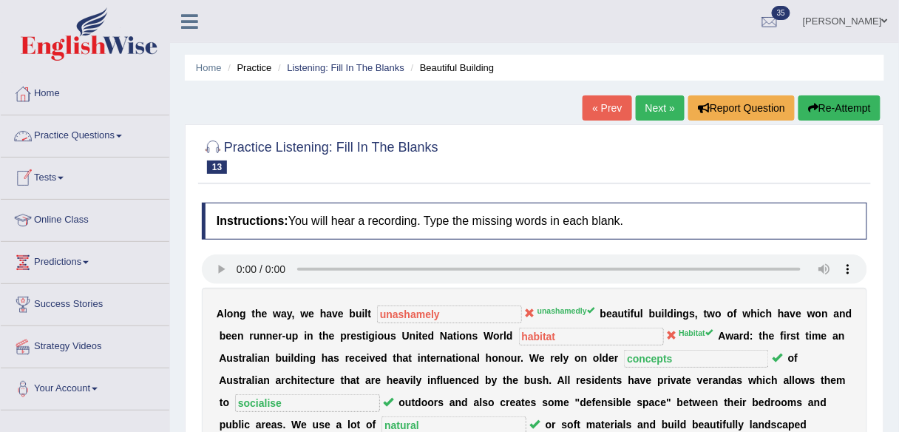
click at [109, 140] on link "Practice Questions" at bounding box center [85, 133] width 169 height 37
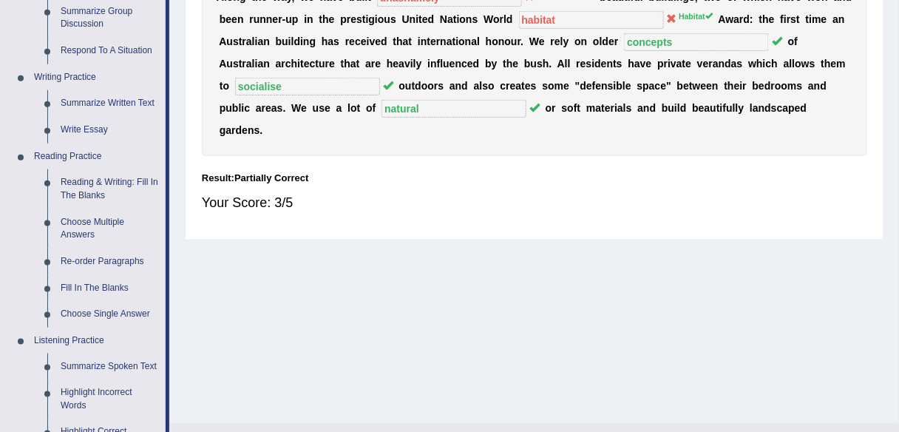
scroll to position [317, 0]
click at [116, 283] on link "Fill In The Blanks" at bounding box center [110, 287] width 112 height 27
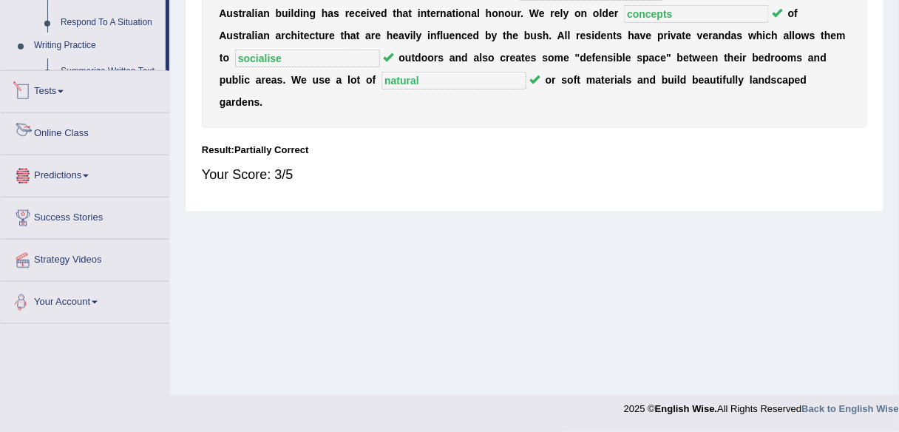
scroll to position [736, 0]
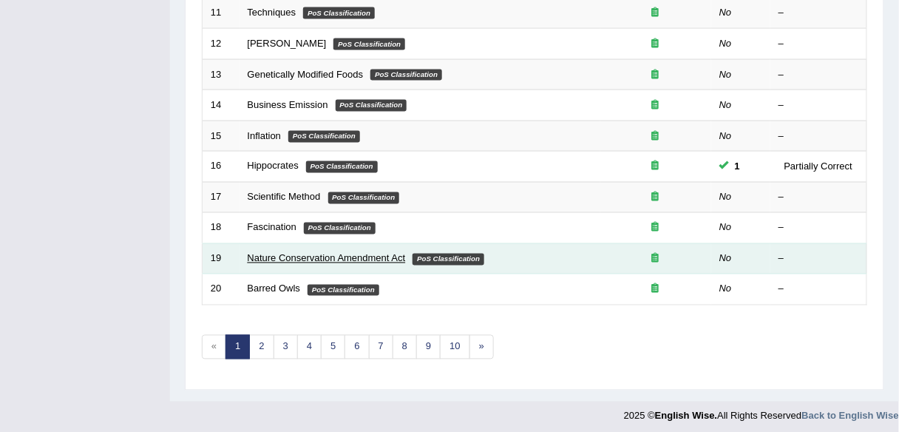
click at [322, 253] on link "Nature Conservation Amendment Act" at bounding box center [327, 258] width 158 height 11
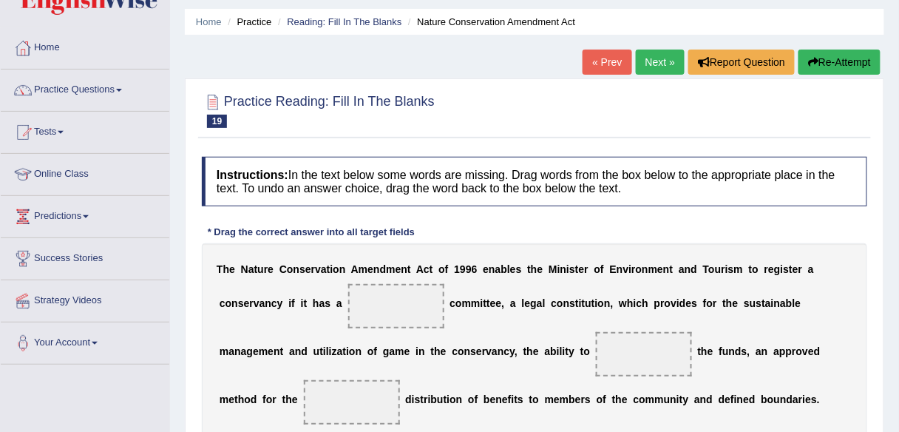
scroll to position [42, 0]
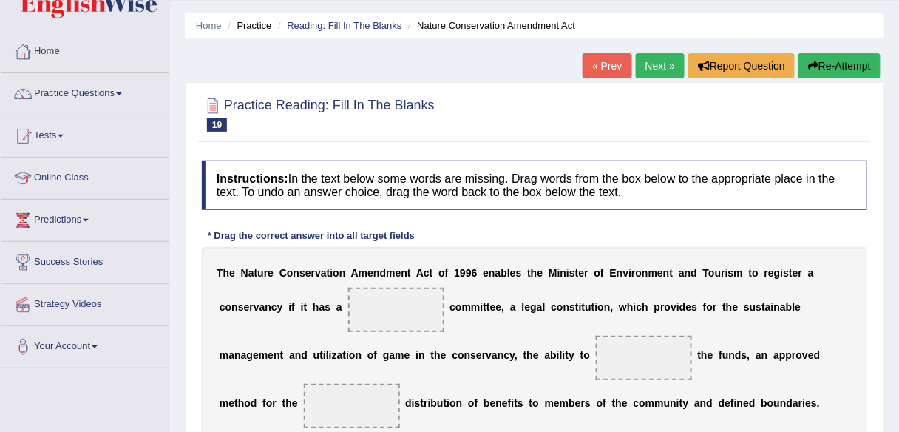
click at [659, 72] on link "Next »" at bounding box center [660, 65] width 49 height 25
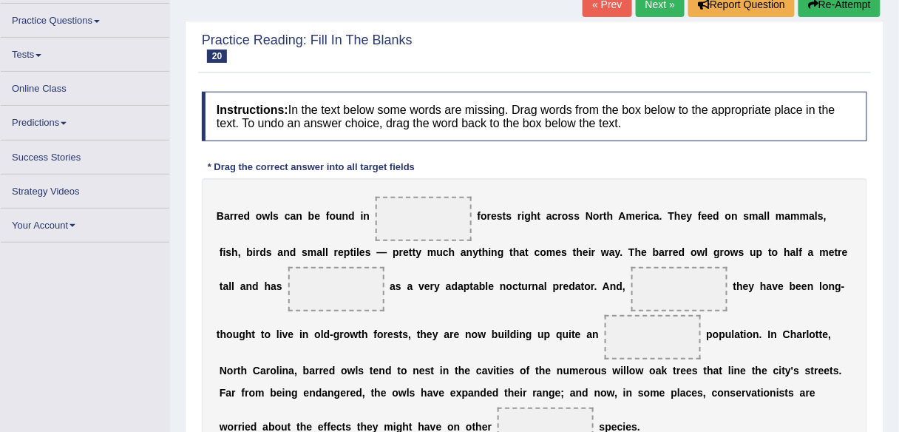
scroll to position [63, 0]
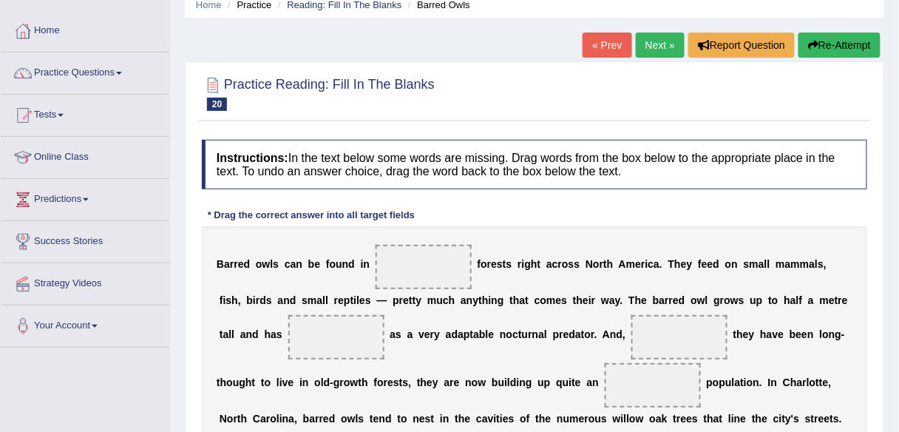
click at [655, 41] on link "Next »" at bounding box center [660, 45] width 49 height 25
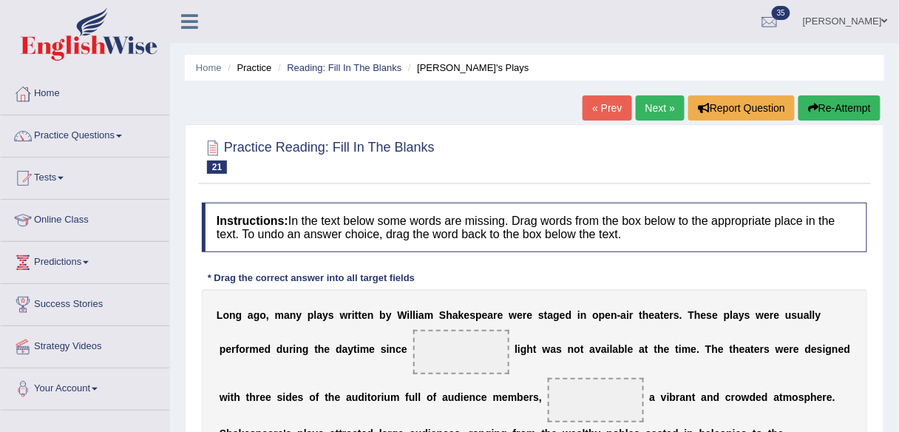
click at [662, 112] on link "Next »" at bounding box center [660, 107] width 49 height 25
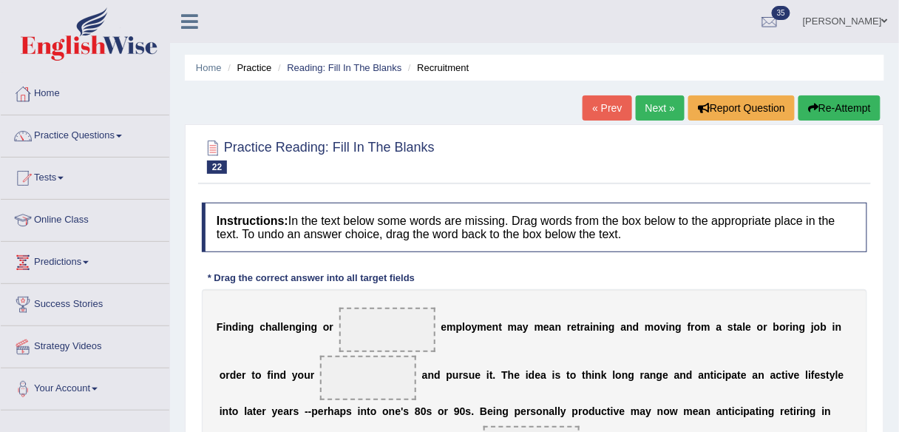
click at [664, 109] on link "Next »" at bounding box center [660, 107] width 49 height 25
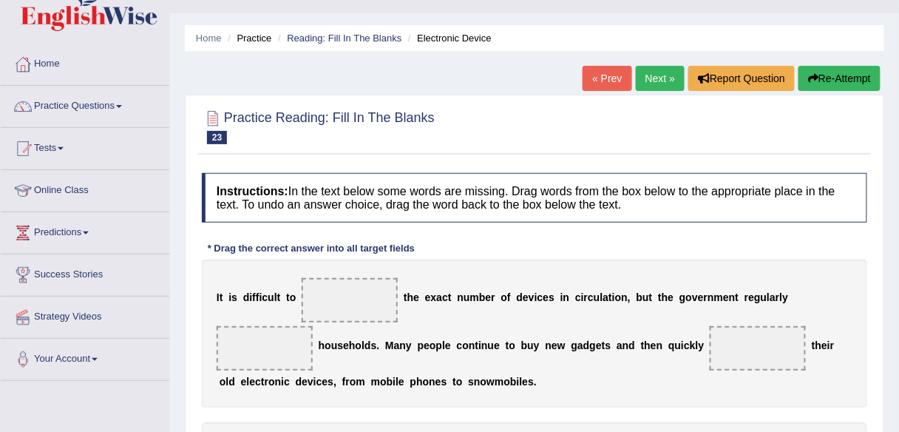
scroll to position [12, 0]
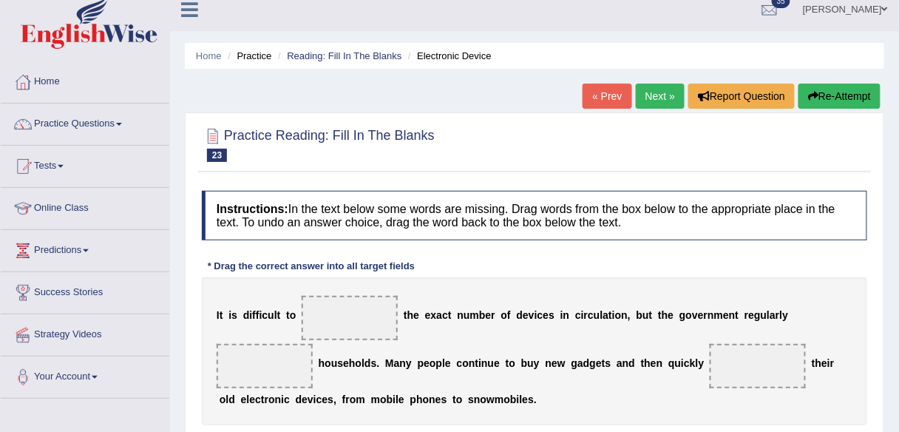
click at [653, 90] on link "Next »" at bounding box center [660, 96] width 49 height 25
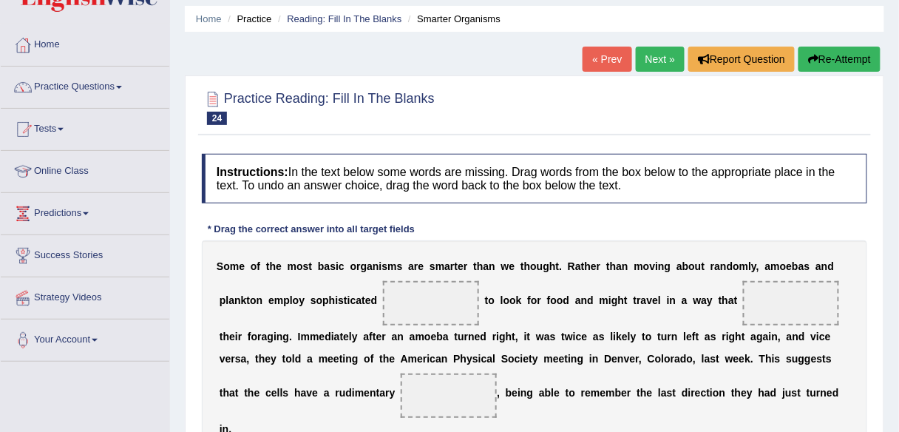
scroll to position [45, 0]
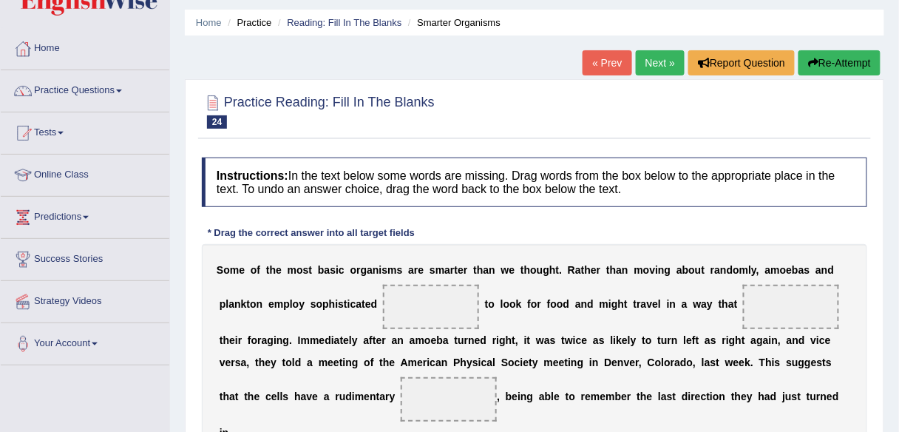
click at [656, 68] on link "Next »" at bounding box center [660, 62] width 49 height 25
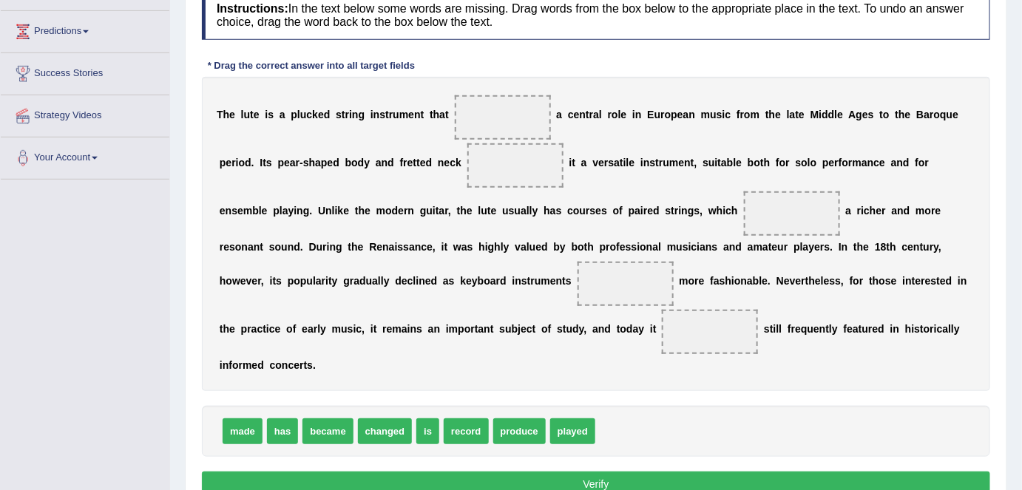
scroll to position [230, 0]
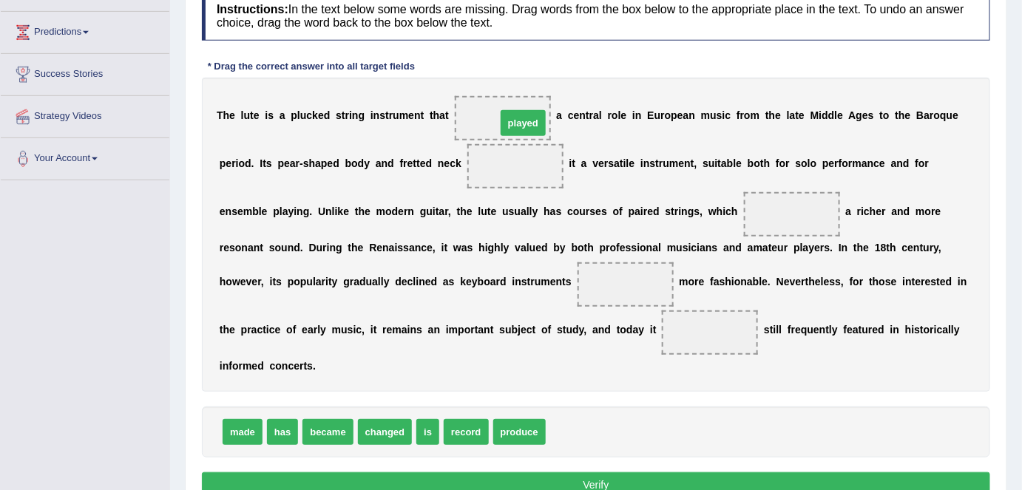
drag, startPoint x: 584, startPoint y: 436, endPoint x: 535, endPoint y: 126, distance: 314.6
drag, startPoint x: 524, startPoint y: 428, endPoint x: 527, endPoint y: 155, distance: 273.7
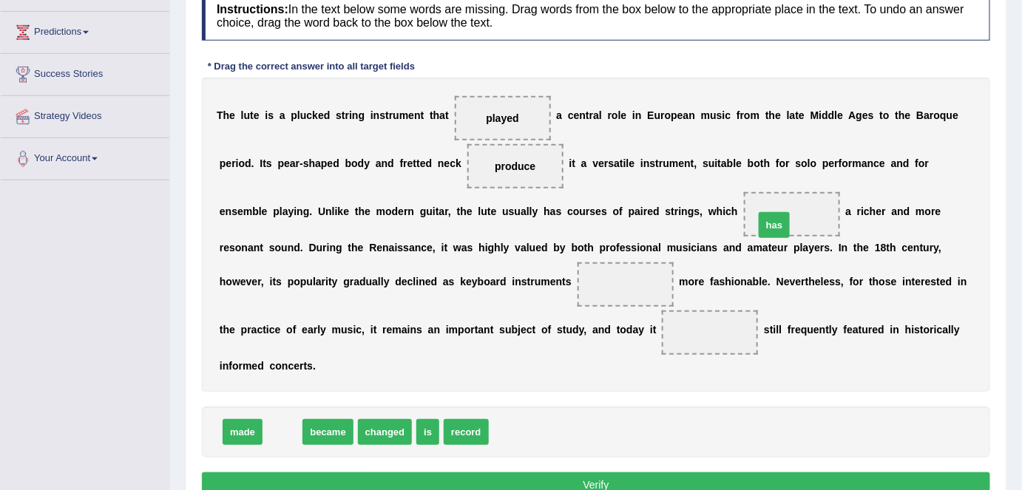
drag, startPoint x: 303, startPoint y: 387, endPoint x: 776, endPoint y: 225, distance: 499.6
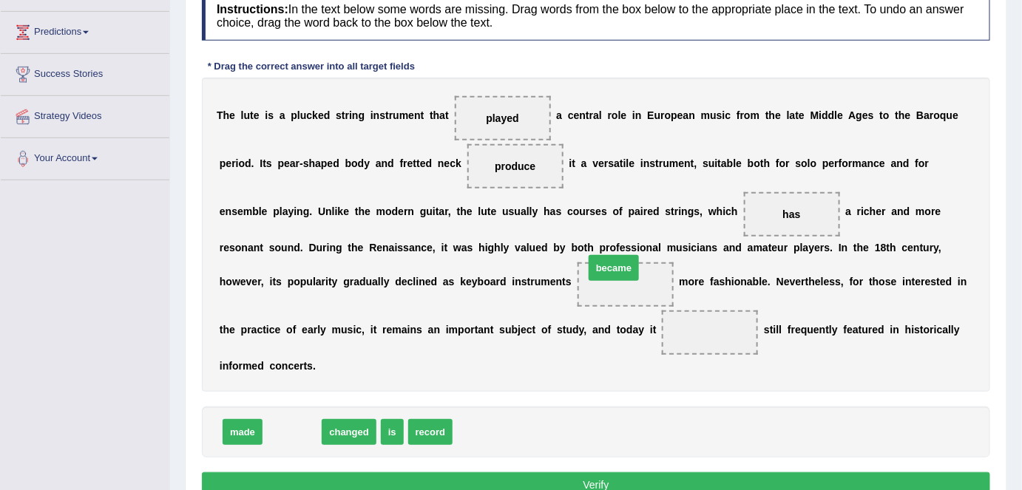
drag, startPoint x: 299, startPoint y: 425, endPoint x: 626, endPoint y: 270, distance: 361.9
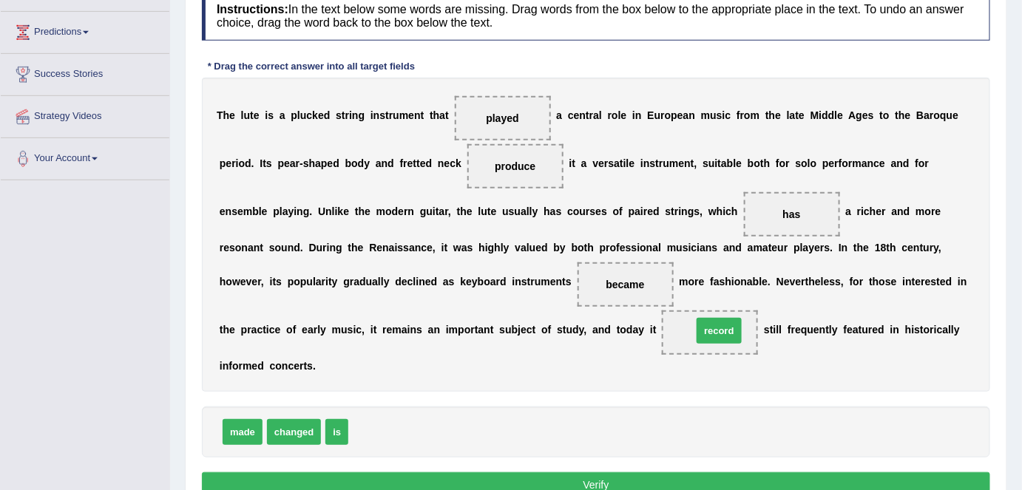
drag, startPoint x: 383, startPoint y: 426, endPoint x: 727, endPoint y: 324, distance: 358.8
click at [621, 431] on button "Verify" at bounding box center [596, 485] width 788 height 25
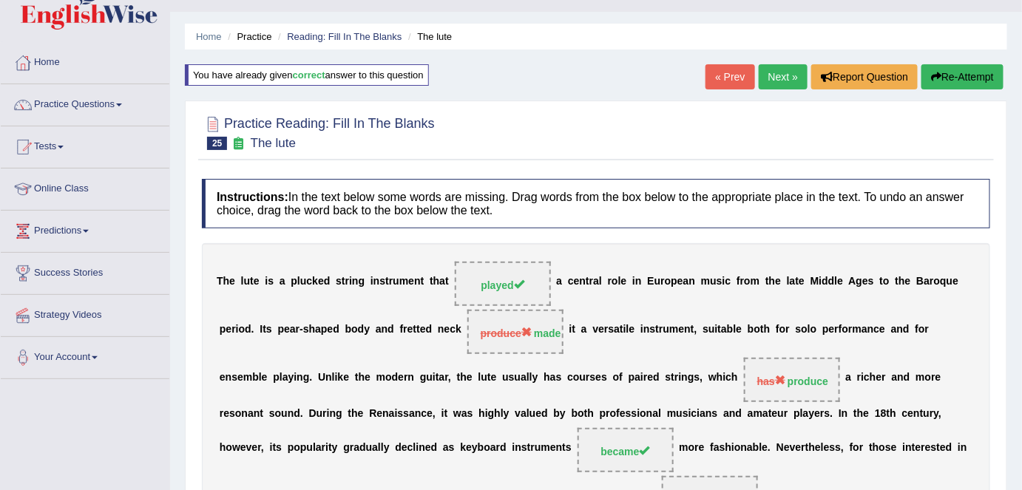
scroll to position [28, 0]
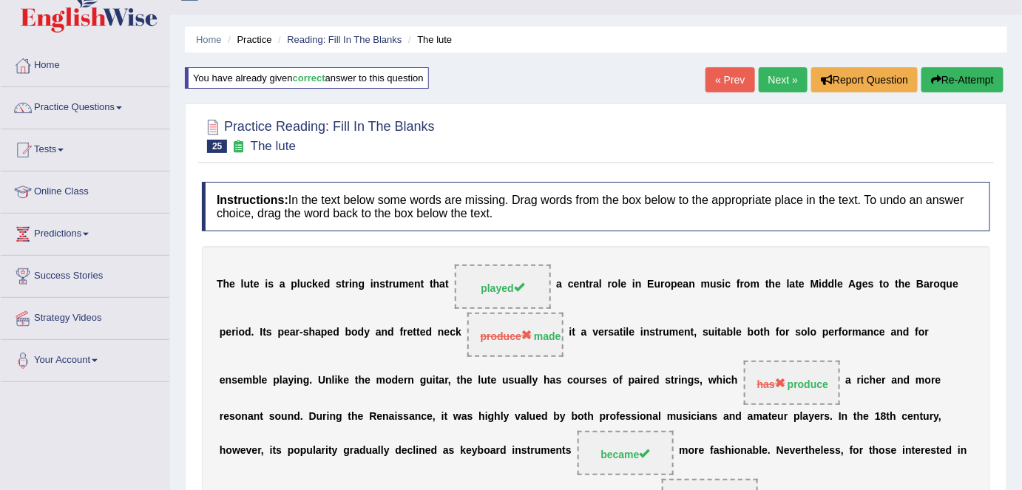
click at [762, 83] on link "Next »" at bounding box center [783, 79] width 49 height 25
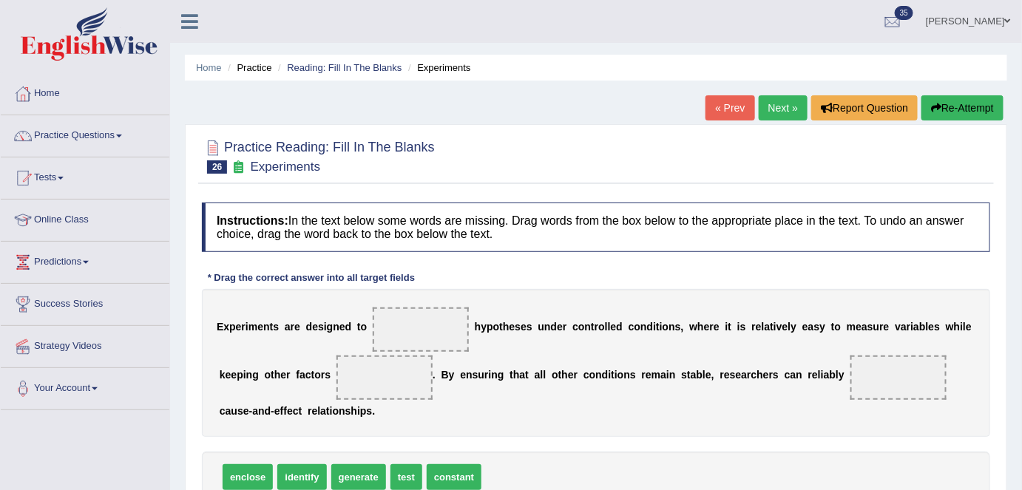
click at [761, 117] on link "Next »" at bounding box center [783, 107] width 49 height 25
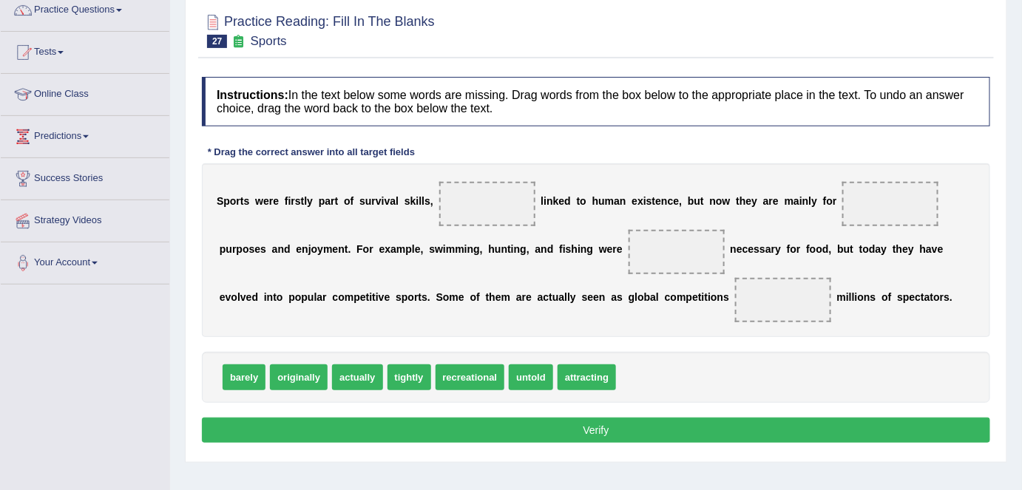
scroll to position [134, 0]
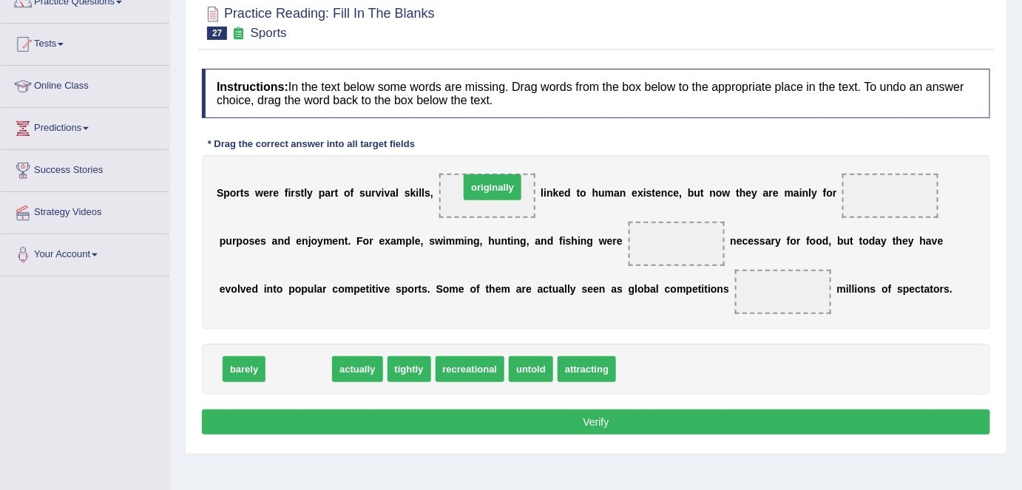
drag, startPoint x: 302, startPoint y: 367, endPoint x: 496, endPoint y: 185, distance: 265.8
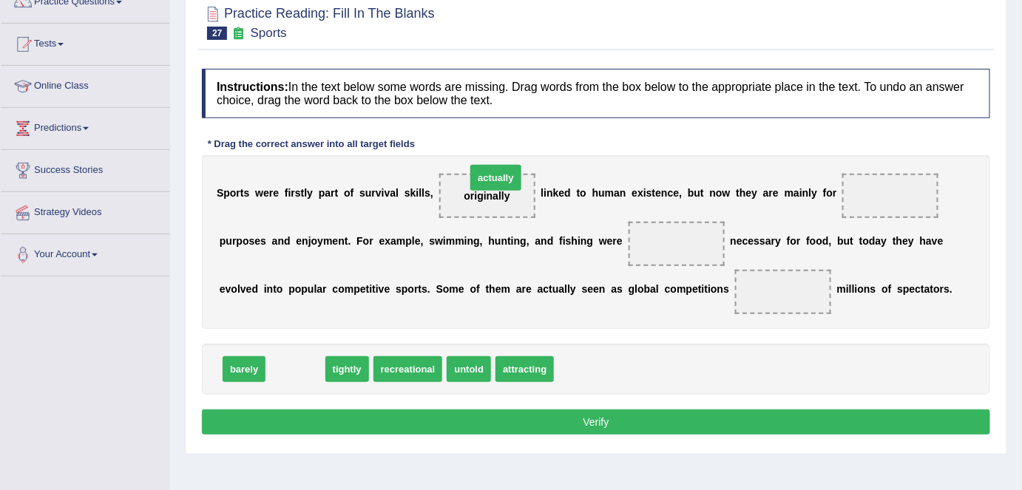
drag, startPoint x: 308, startPoint y: 369, endPoint x: 512, endPoint y: 187, distance: 273.5
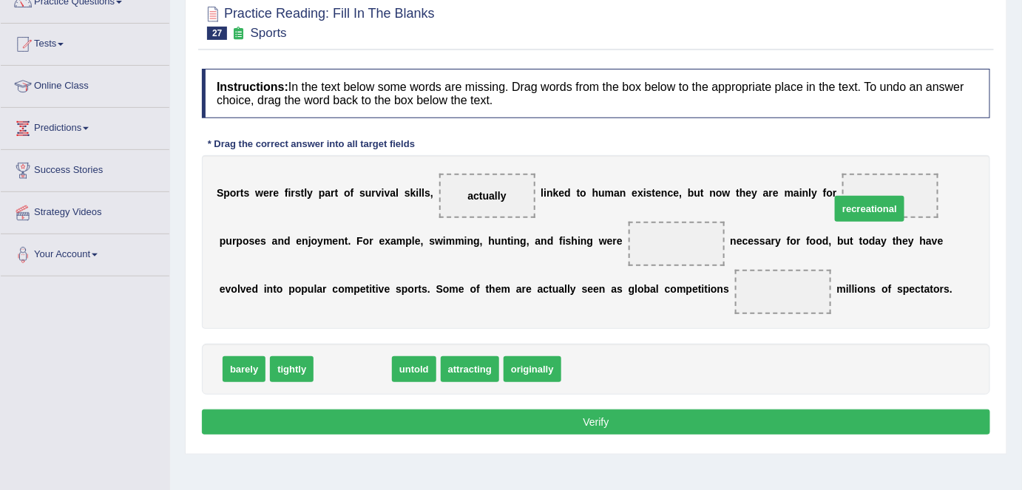
drag, startPoint x: 353, startPoint y: 367, endPoint x: 874, endPoint y: 201, distance: 546.4
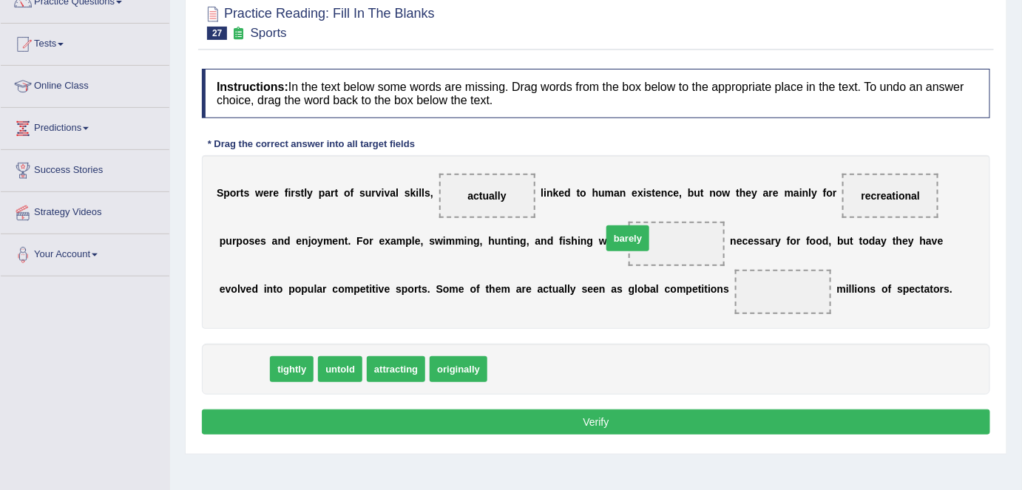
drag, startPoint x: 249, startPoint y: 359, endPoint x: 648, endPoint y: 229, distance: 420.3
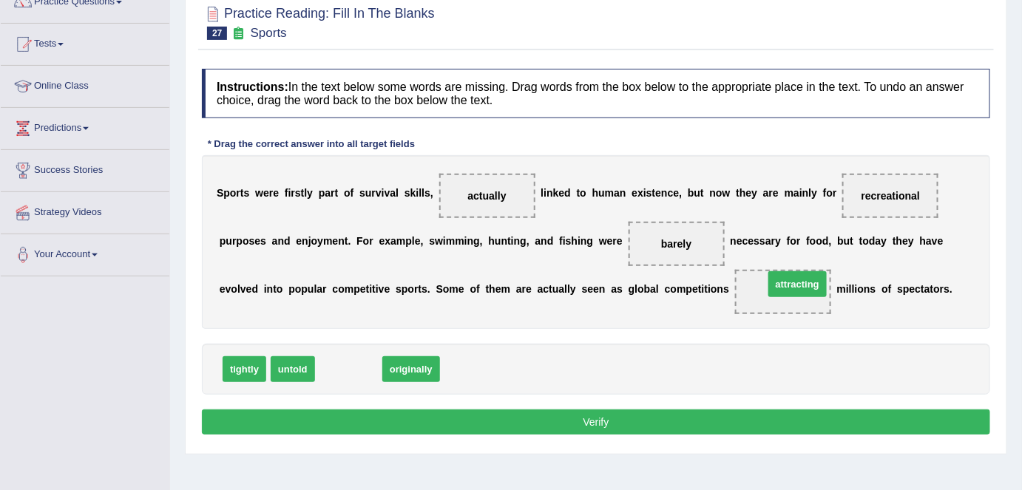
drag, startPoint x: 351, startPoint y: 362, endPoint x: 800, endPoint y: 277, distance: 457.0
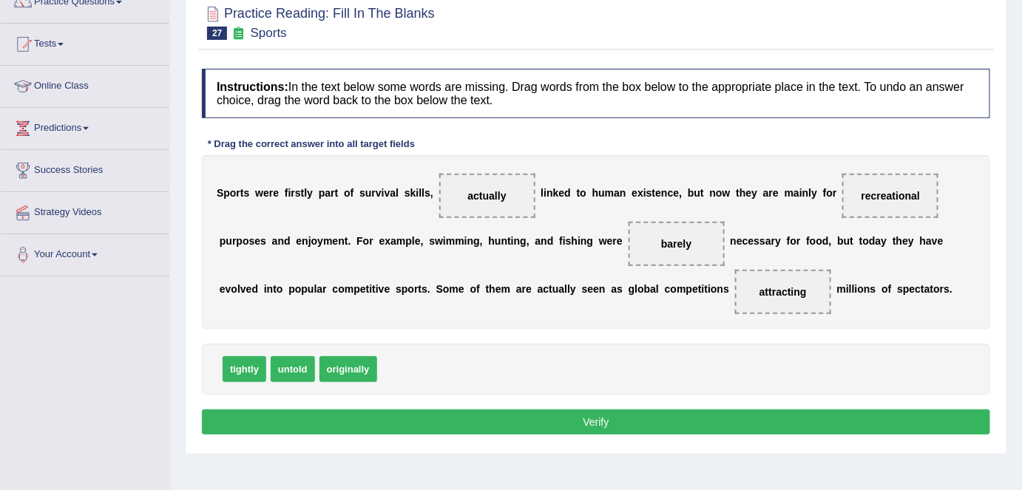
click at [651, 425] on button "Verify" at bounding box center [596, 422] width 788 height 25
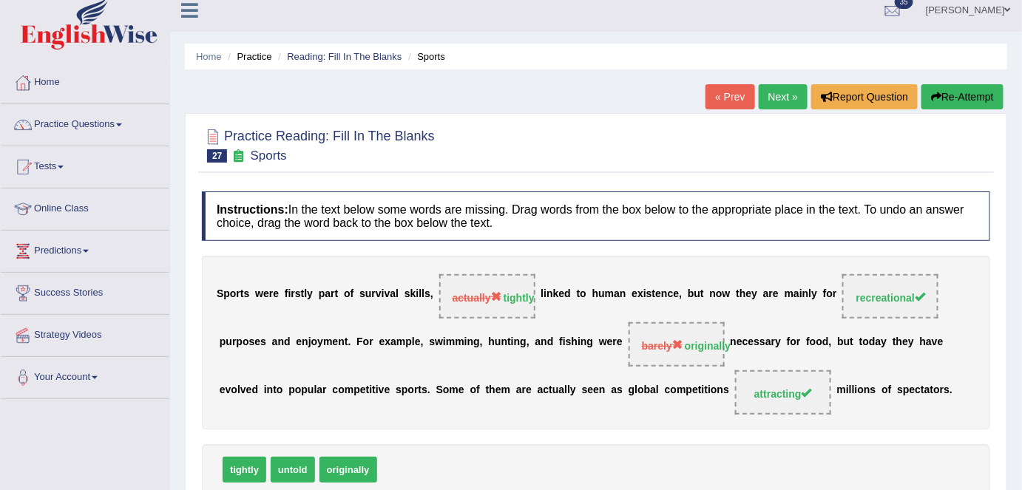
scroll to position [0, 0]
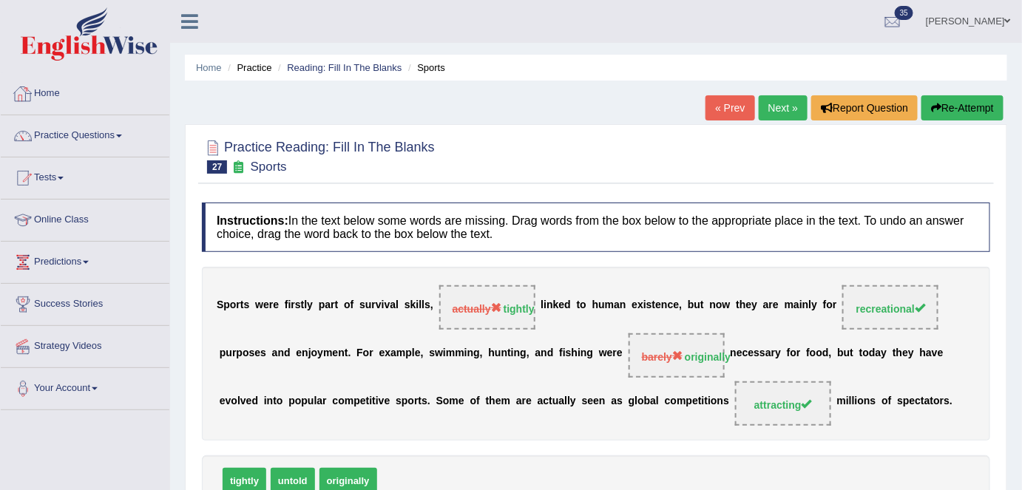
drag, startPoint x: 55, startPoint y: 92, endPoint x: 77, endPoint y: 93, distance: 21.5
click at [55, 92] on link "Home" at bounding box center [85, 91] width 169 height 37
